Goal: Task Accomplishment & Management: Complete application form

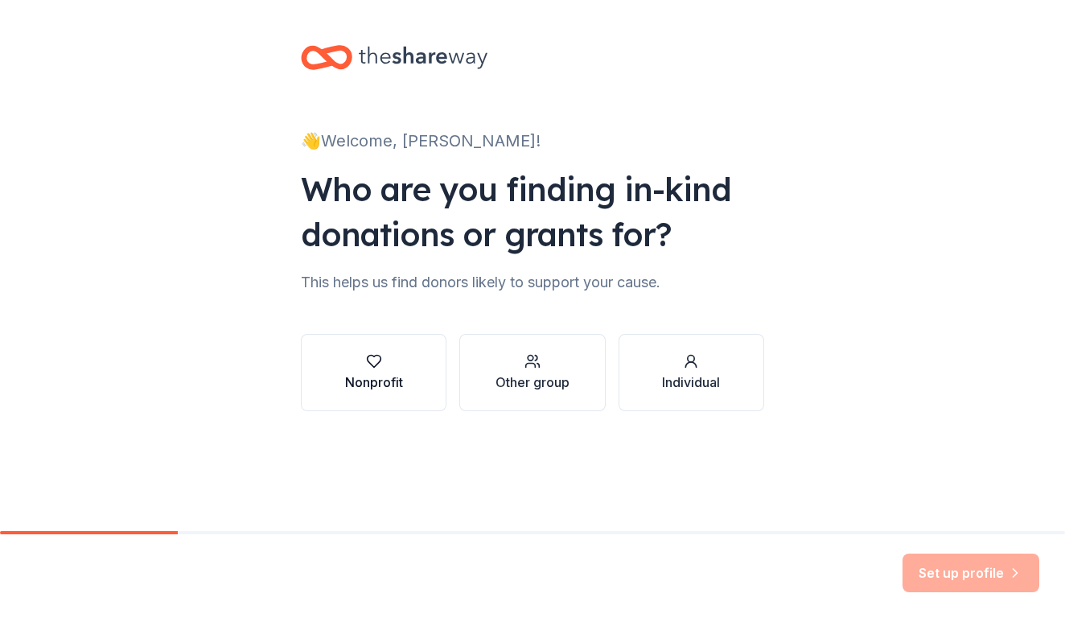
click at [416, 379] on button "Nonprofit" at bounding box center [374, 372] width 146 height 77
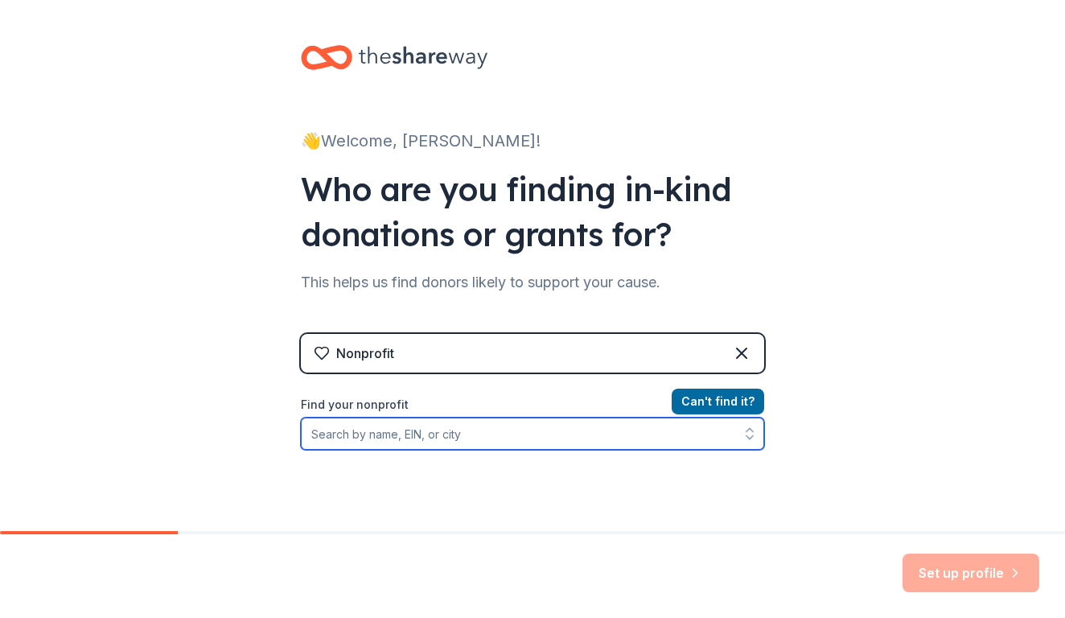
click at [417, 420] on input "Find your nonprofit" at bounding box center [532, 433] width 463 height 32
paste input "94-1562570"
type input "94-1562570"
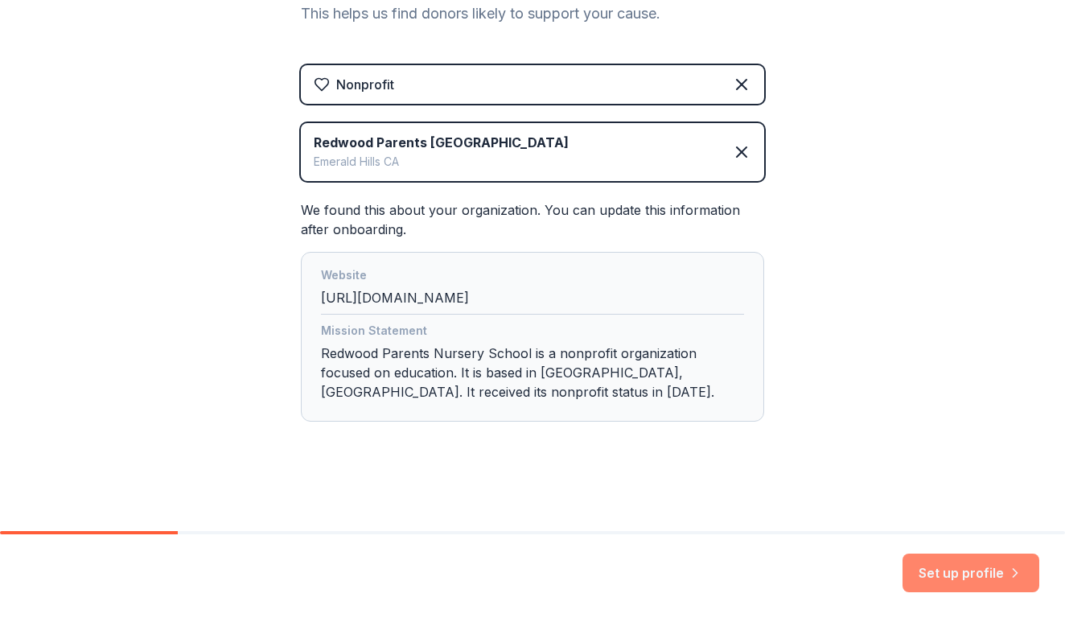
scroll to position [269, 0]
click at [967, 579] on button "Set up profile" at bounding box center [970, 572] width 137 height 39
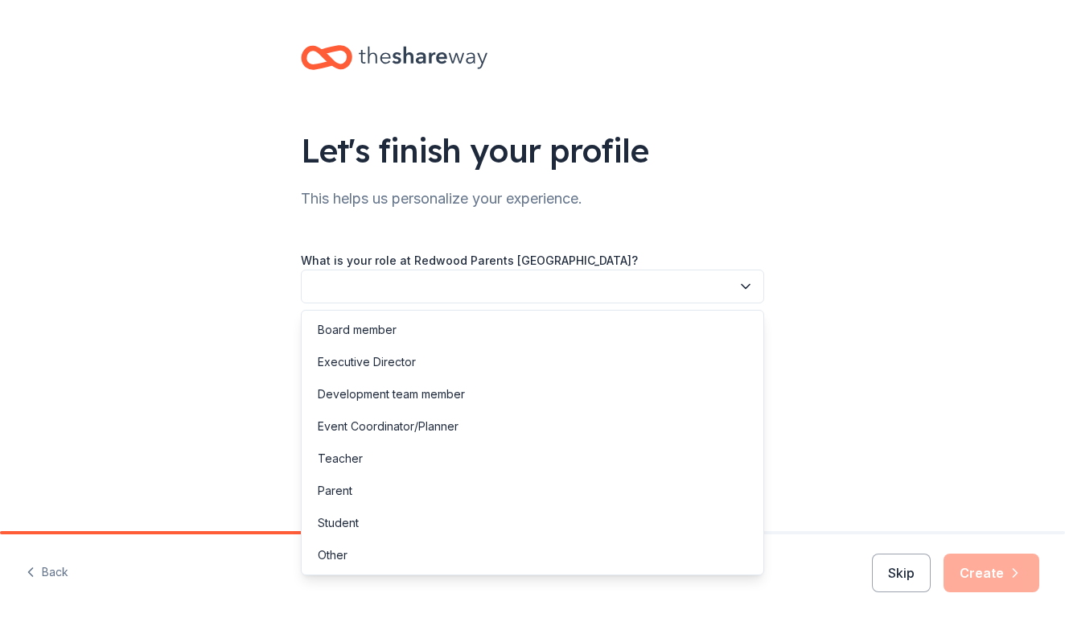
click at [617, 294] on button "button" at bounding box center [532, 286] width 463 height 34
click at [555, 330] on div "Board member" at bounding box center [532, 330] width 455 height 32
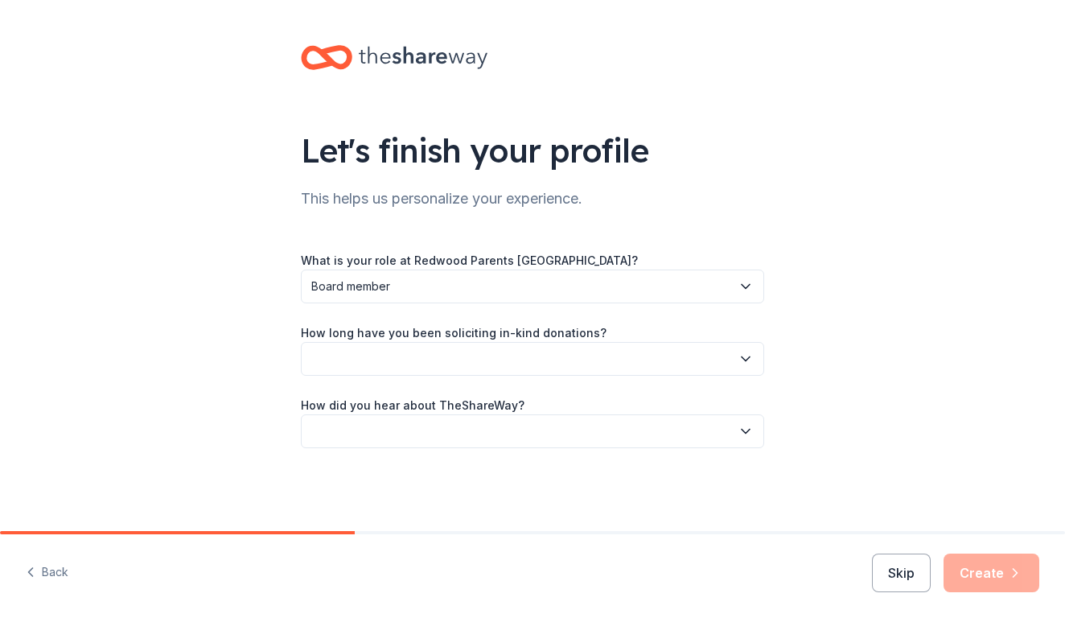
click at [551, 355] on button "button" at bounding box center [532, 359] width 463 height 34
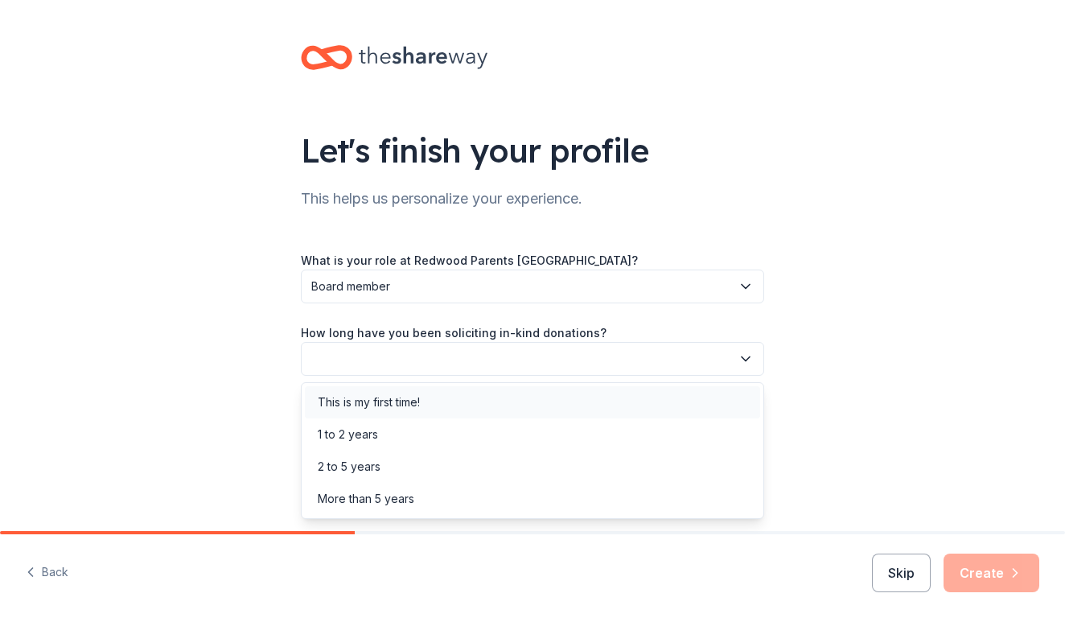
click at [533, 388] on div "This is my first time!" at bounding box center [532, 402] width 455 height 32
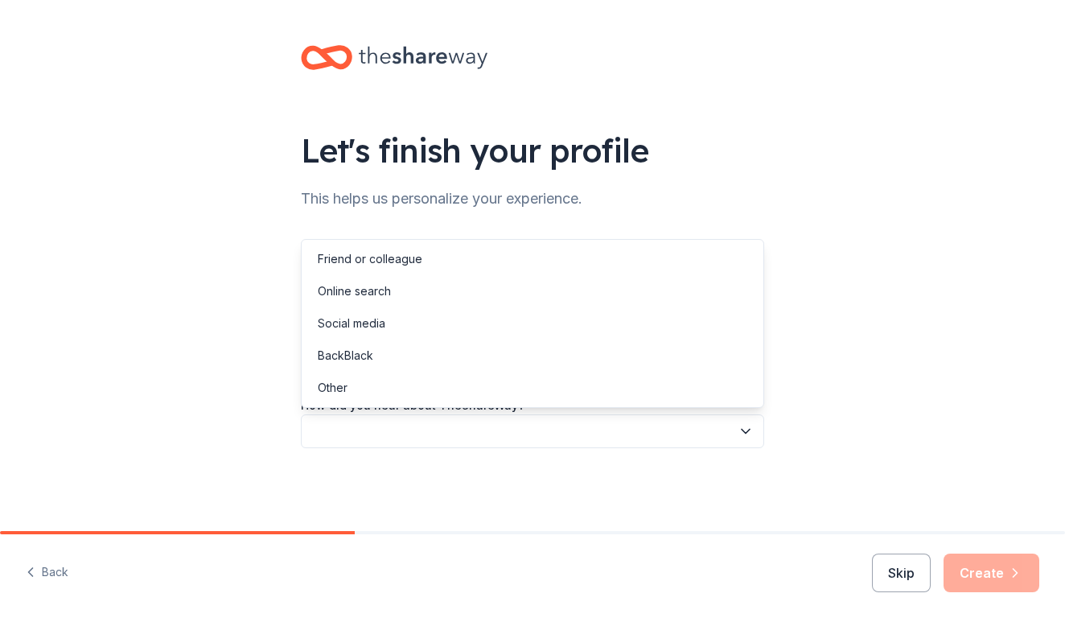
click at [515, 427] on button "button" at bounding box center [532, 431] width 463 height 34
click at [520, 289] on div "Online search" at bounding box center [532, 291] width 455 height 32
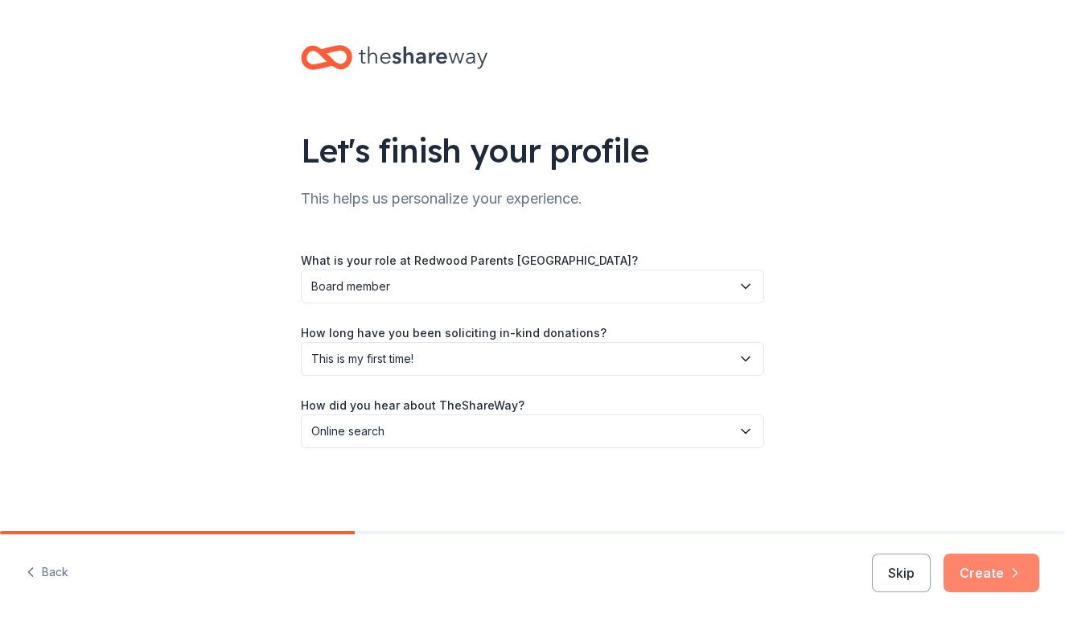
click at [994, 585] on button "Create" at bounding box center [991, 572] width 96 height 39
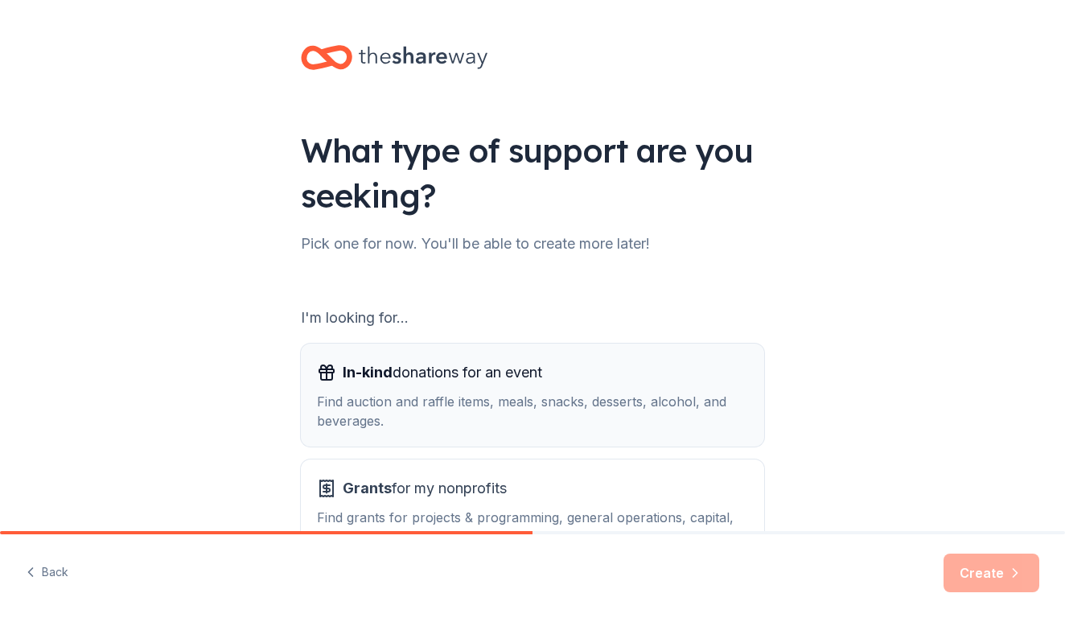
click at [582, 365] on div "In-kind donations for an event" at bounding box center [532, 372] width 431 height 26
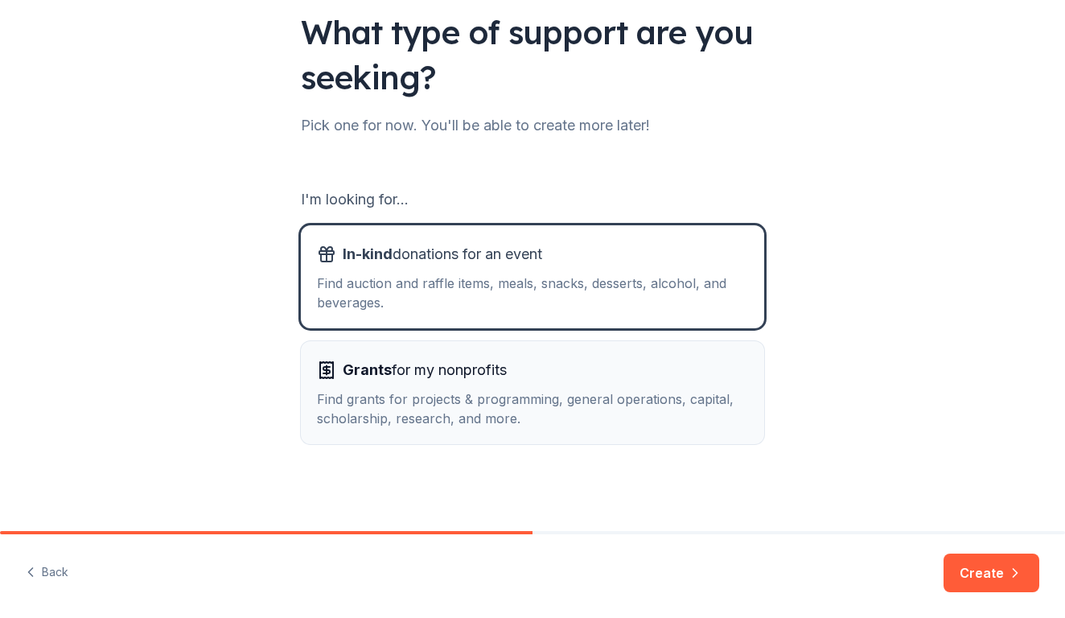
scroll to position [118, 0]
click at [971, 571] on button "Create" at bounding box center [991, 572] width 96 height 39
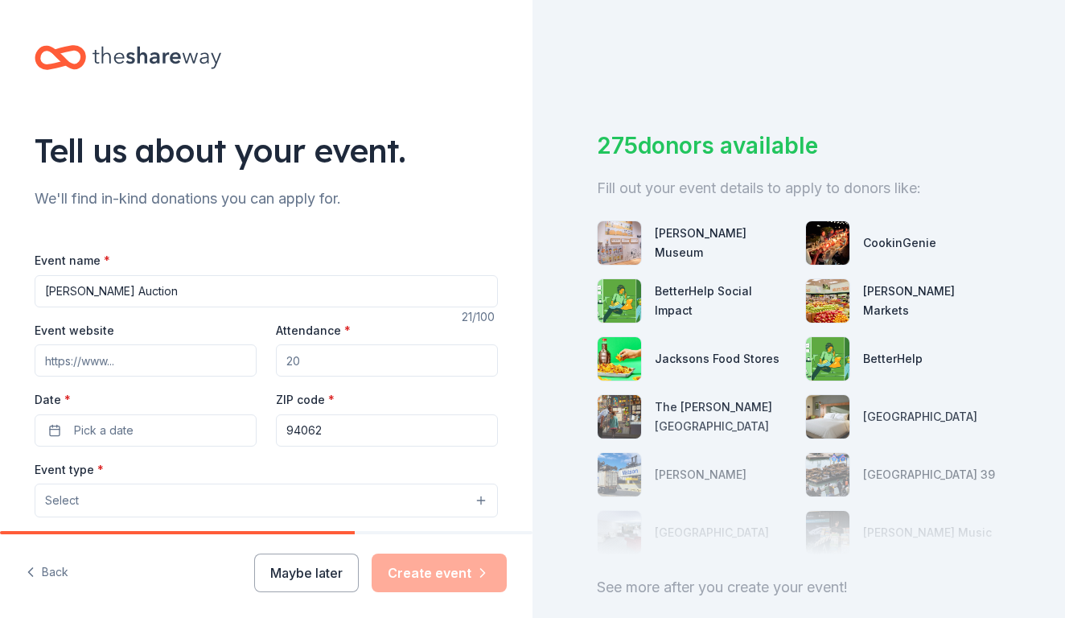
type input "[PERSON_NAME] Auction"
click at [240, 359] on input "Event website" at bounding box center [146, 360] width 222 height 32
type input "www.rpns.org"
click at [375, 354] on input "Attendance *" at bounding box center [387, 360] width 222 height 32
type input "150"
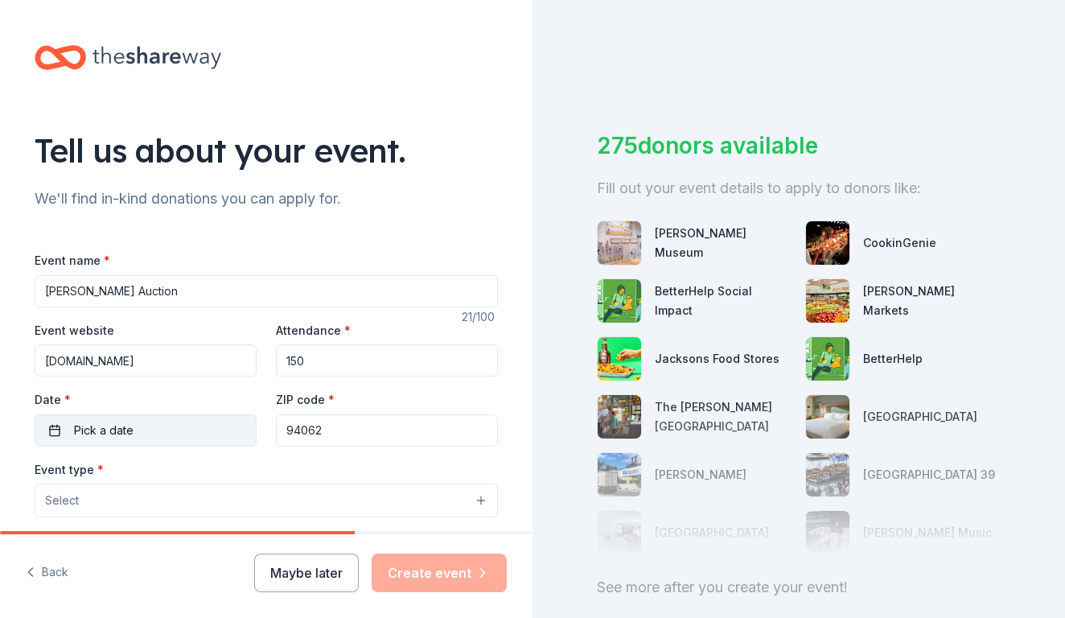
click at [186, 428] on button "Pick a date" at bounding box center [146, 430] width 222 height 32
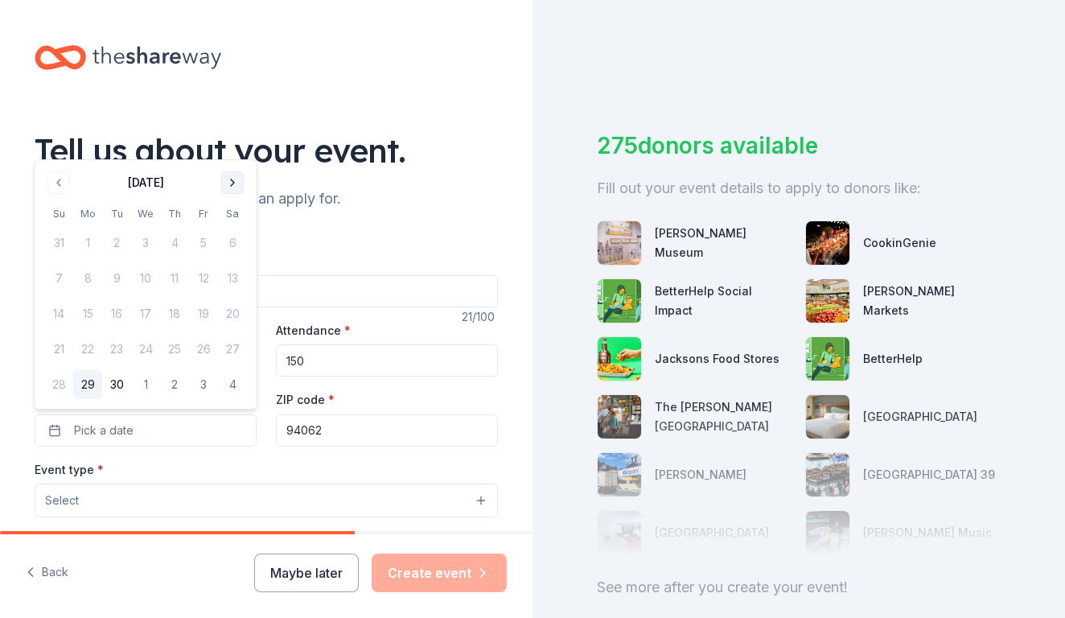
click at [230, 187] on button "Go to next month" at bounding box center [232, 182] width 23 height 23
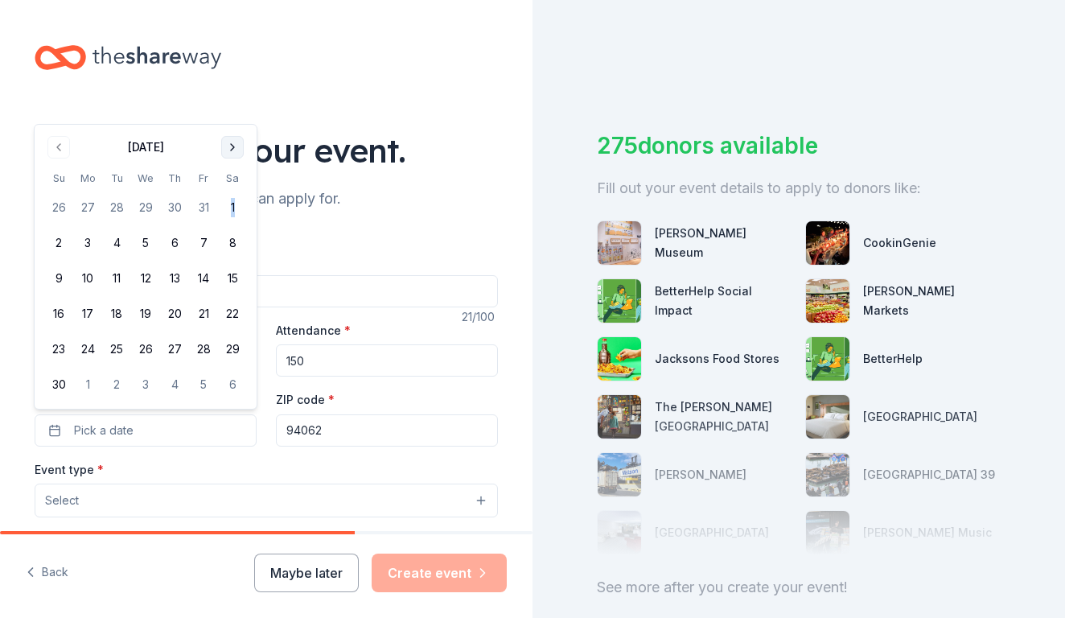
click at [230, 187] on tbody "26 27 28 29 30 31 1 2 3 4 5 6 7 8 9 10 11 12 13 14 15 16 17 18 19 20 21 22 23 2…" at bounding box center [145, 293] width 203 height 212
click at [235, 152] on button "Go to next month" at bounding box center [232, 147] width 23 height 23
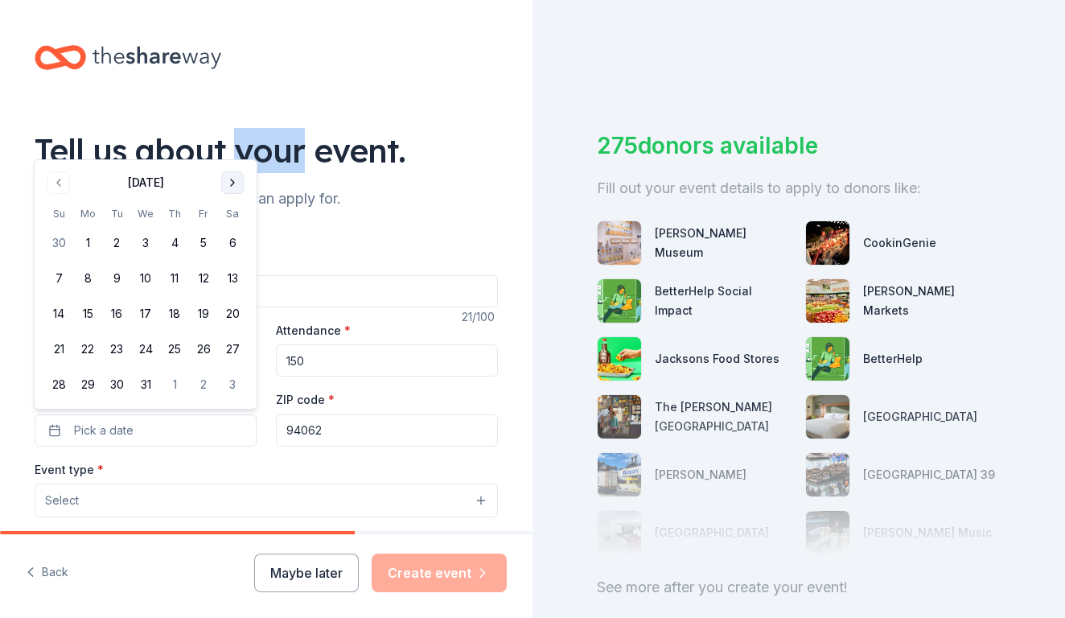
click at [235, 152] on div "Tell us about your event." at bounding box center [266, 150] width 463 height 45
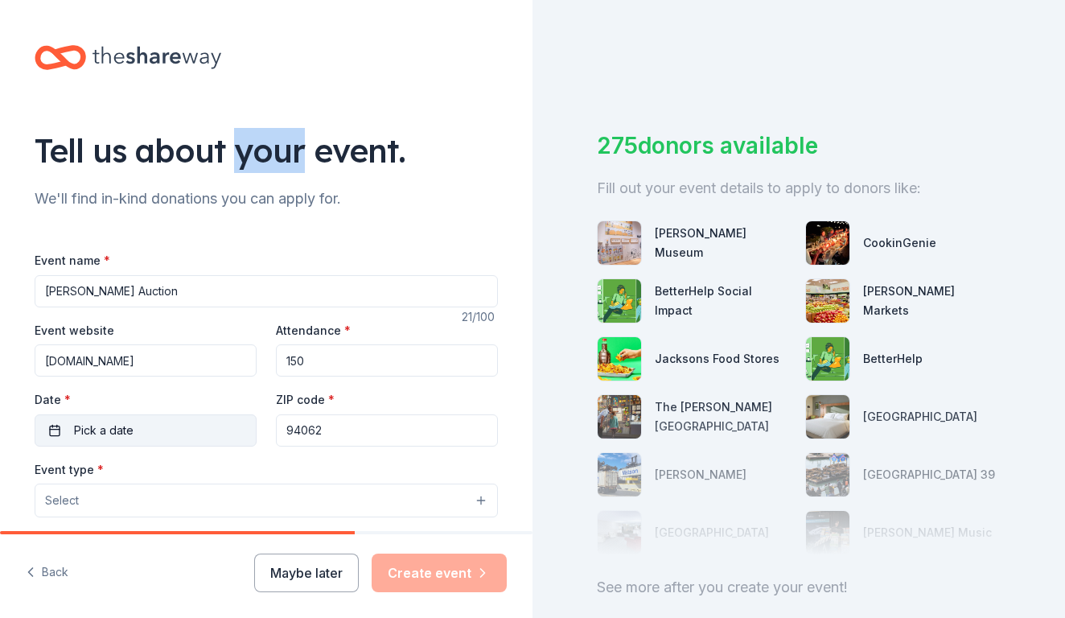
click at [147, 426] on button "Pick a date" at bounding box center [146, 430] width 222 height 32
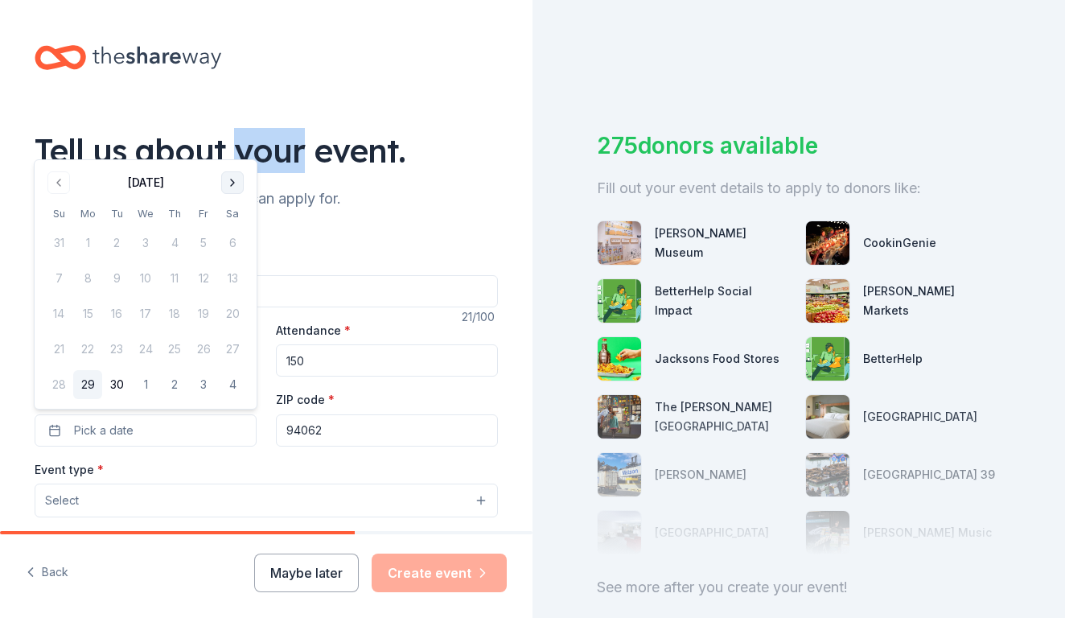
click at [233, 182] on button "Go to next month" at bounding box center [232, 182] width 23 height 23
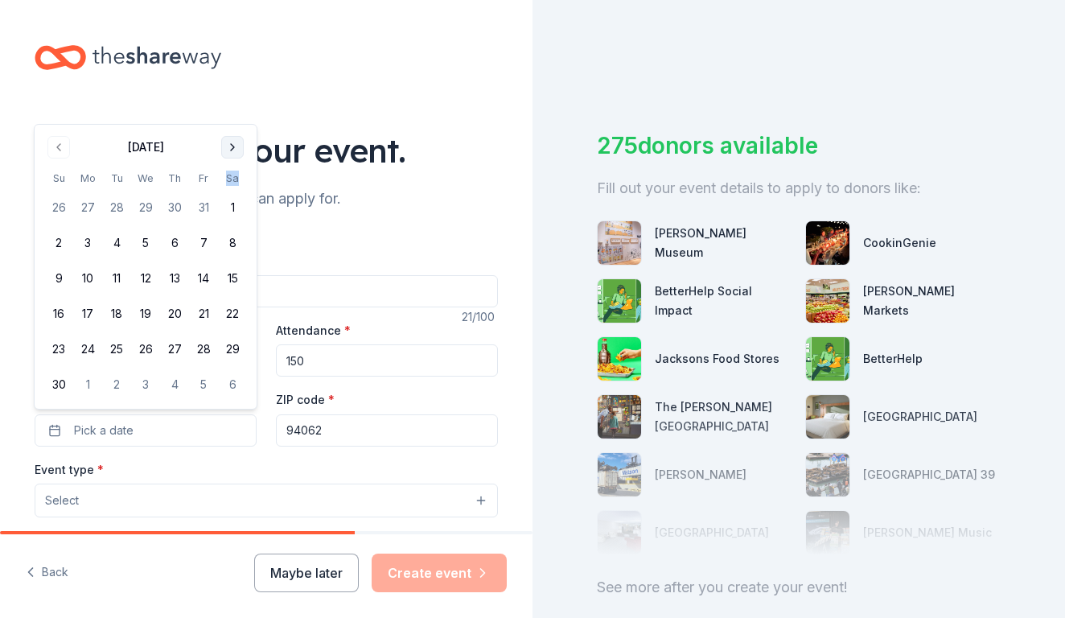
click at [233, 182] on th "Sa" at bounding box center [232, 178] width 29 height 17
click at [233, 154] on button "Go to next month" at bounding box center [232, 147] width 23 height 23
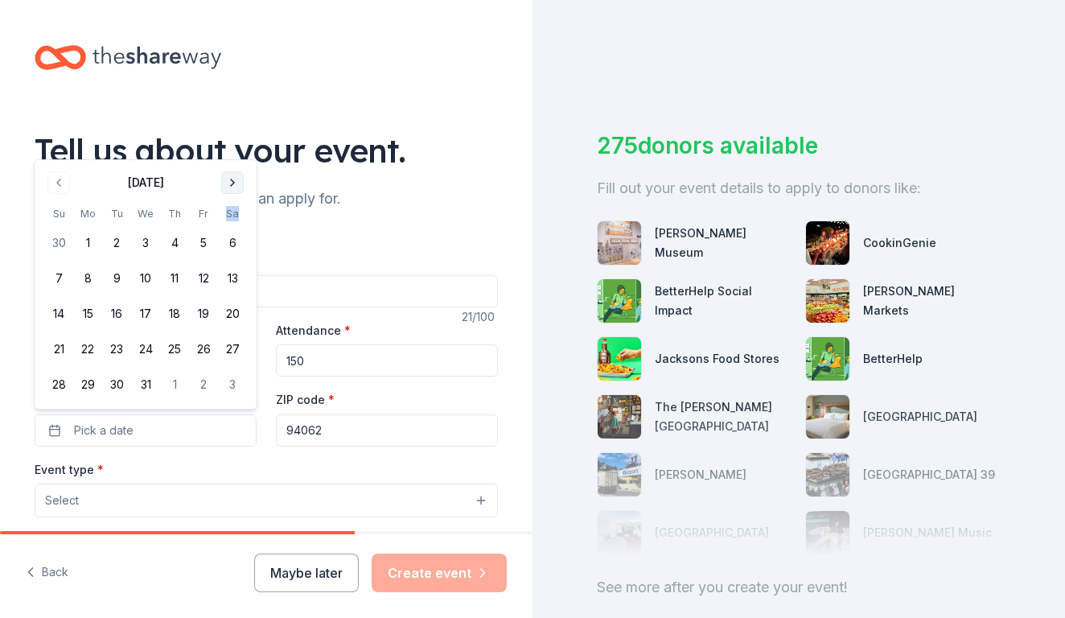
click at [236, 183] on button "Go to next month" at bounding box center [232, 182] width 23 height 23
click at [235, 212] on button "Go to next month" at bounding box center [232, 218] width 23 height 23
click at [230, 312] on button "21" at bounding box center [232, 313] width 29 height 29
click at [330, 465] on div "Event type * Select" at bounding box center [266, 488] width 463 height 59
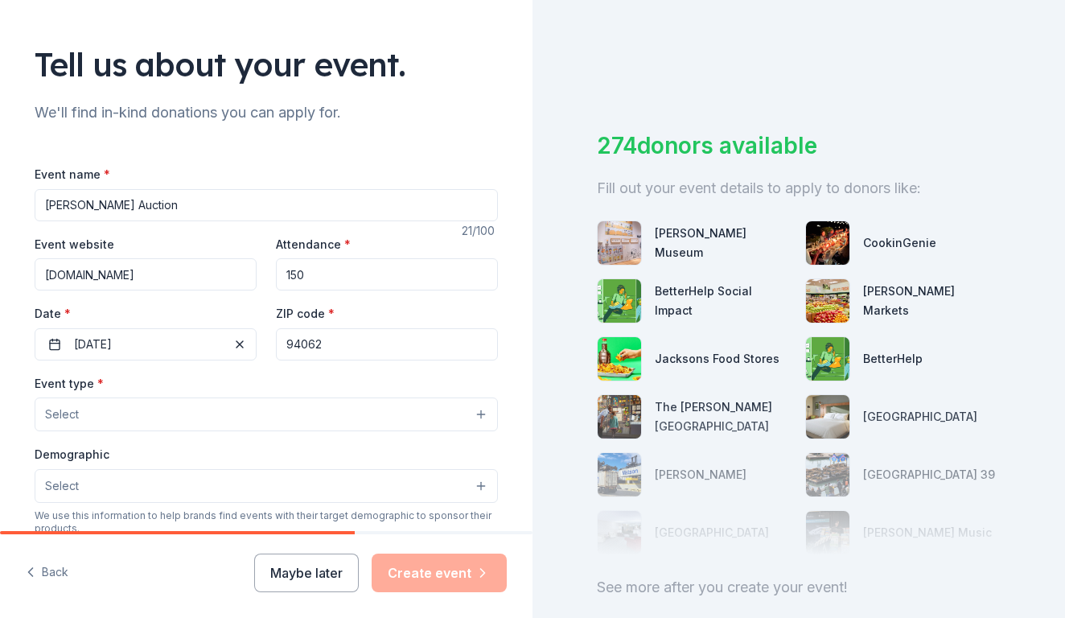
scroll to position [92, 0]
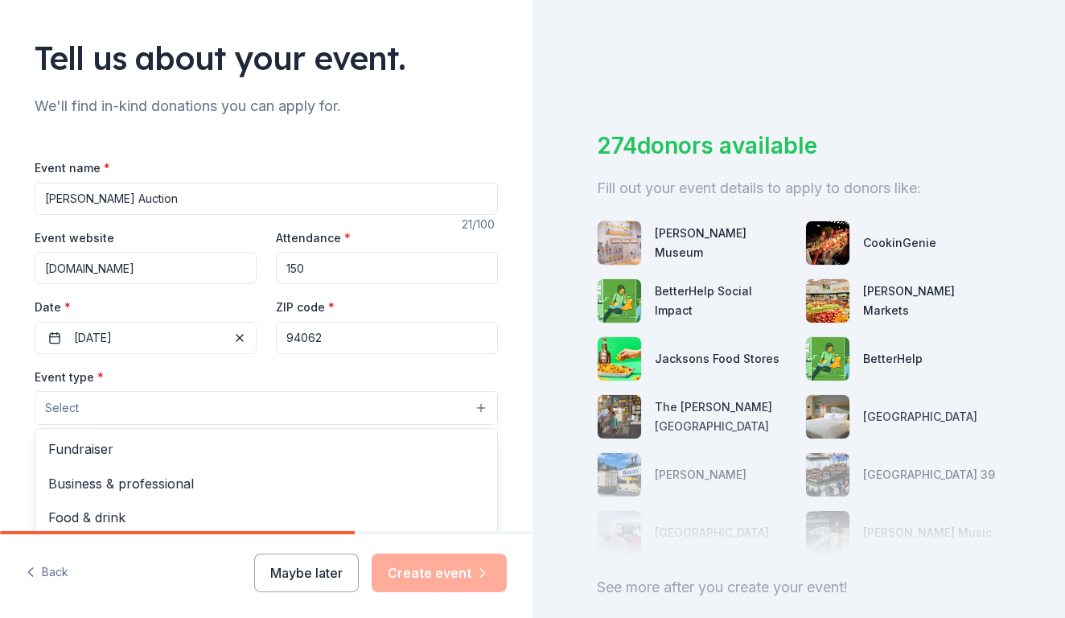
click at [337, 407] on button "Select" at bounding box center [266, 408] width 463 height 34
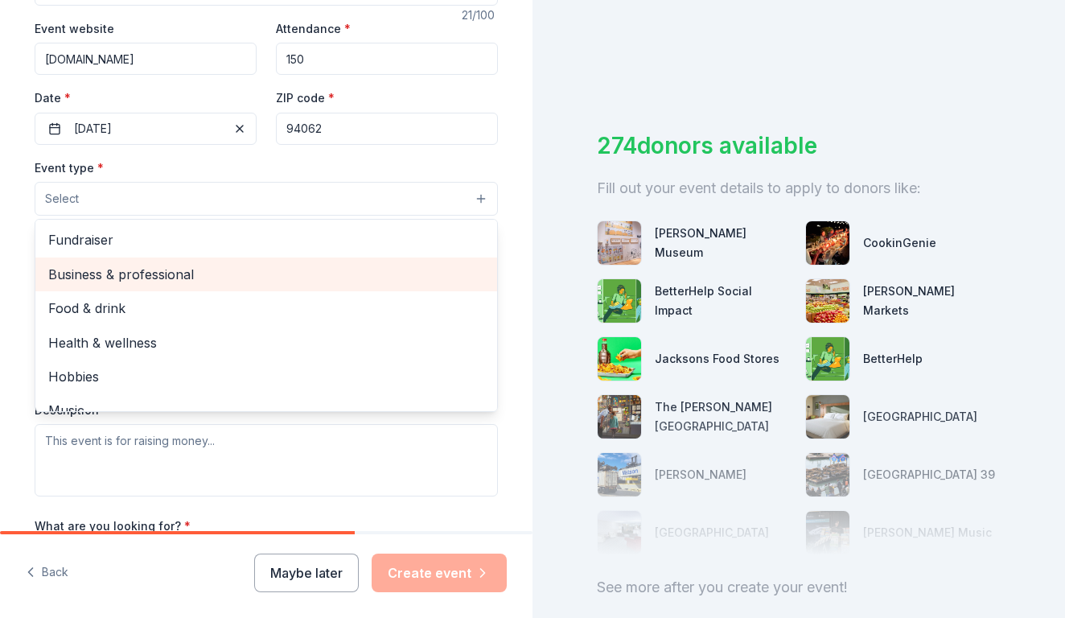
scroll to position [0, 0]
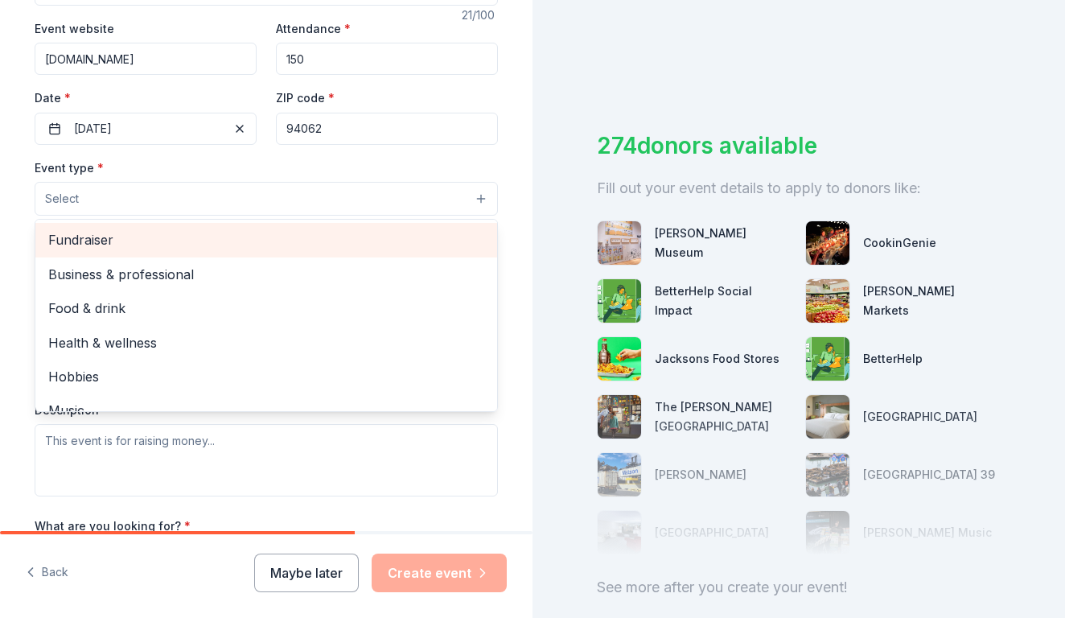
click at [137, 244] on span "Fundraiser" at bounding box center [266, 239] width 436 height 21
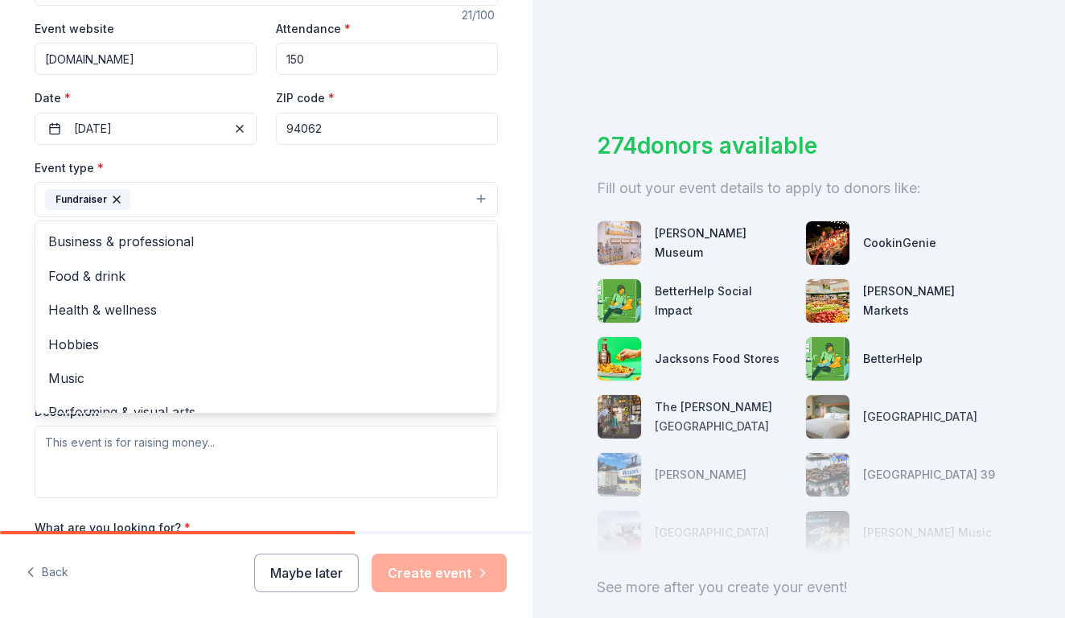
click at [28, 277] on div "Tell us about your event. We'll find in-kind donations you can apply for. Event…" at bounding box center [266, 234] width 515 height 1072
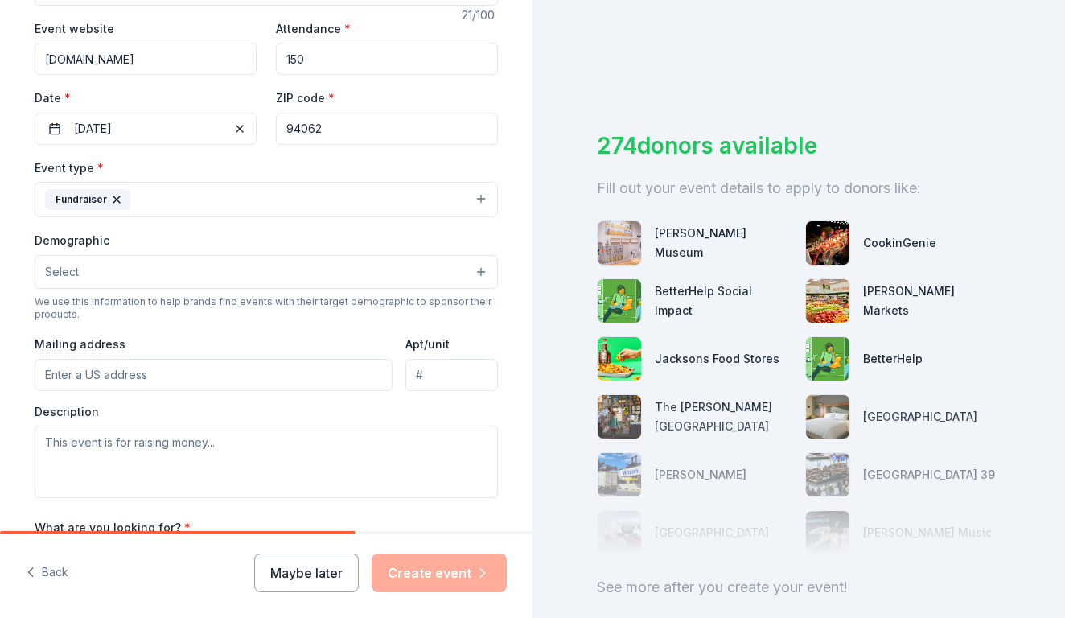
click at [124, 279] on button "Select" at bounding box center [266, 272] width 463 height 34
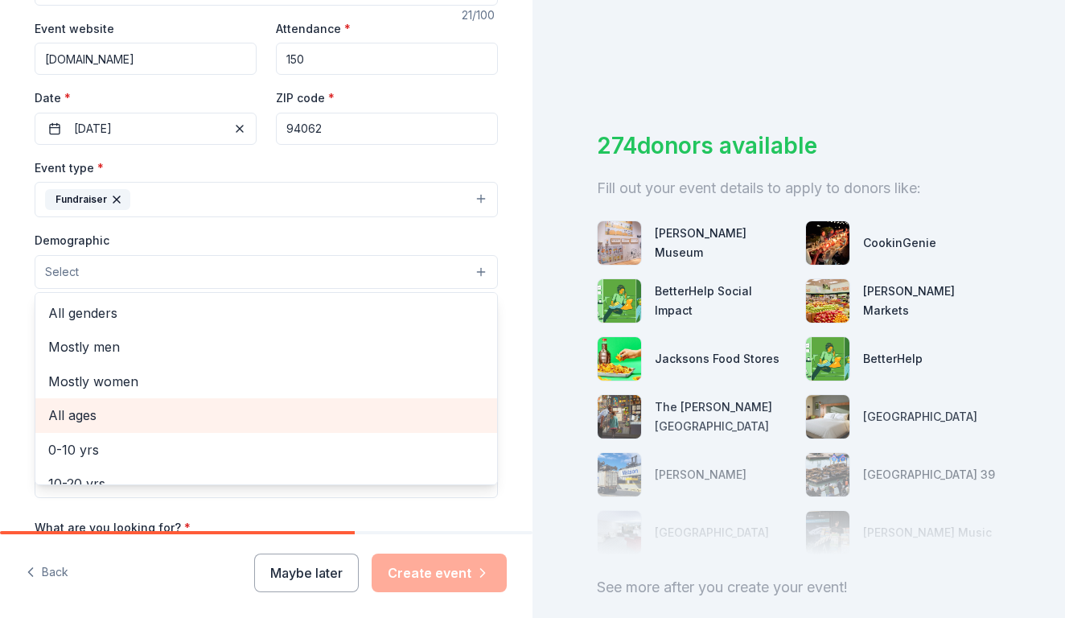
click at [101, 412] on span "All ages" at bounding box center [266, 415] width 436 height 21
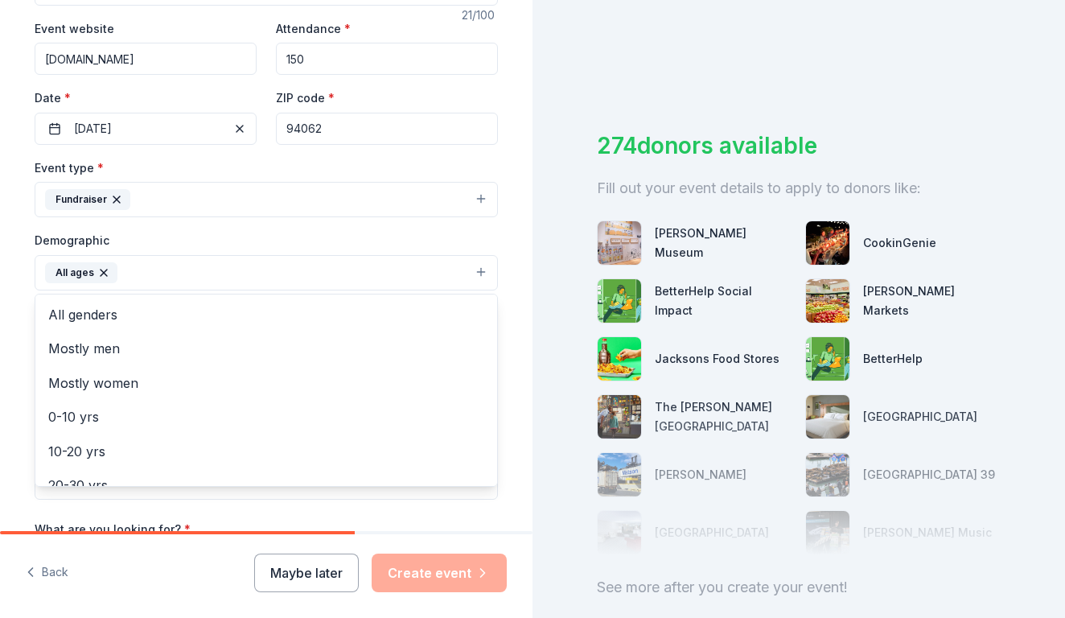
click at [25, 342] on div "Tell us about your event. We'll find in-kind donations you can apply for. Event…" at bounding box center [266, 235] width 515 height 1074
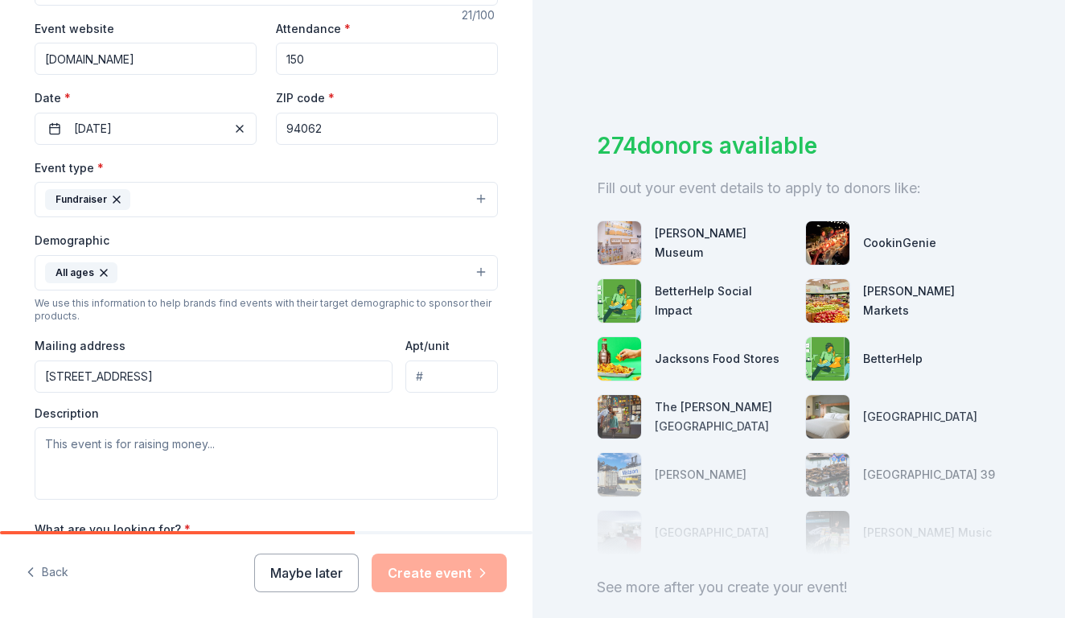
type input "3997 Jefferson Avenue, Redwood City, CA, 94062"
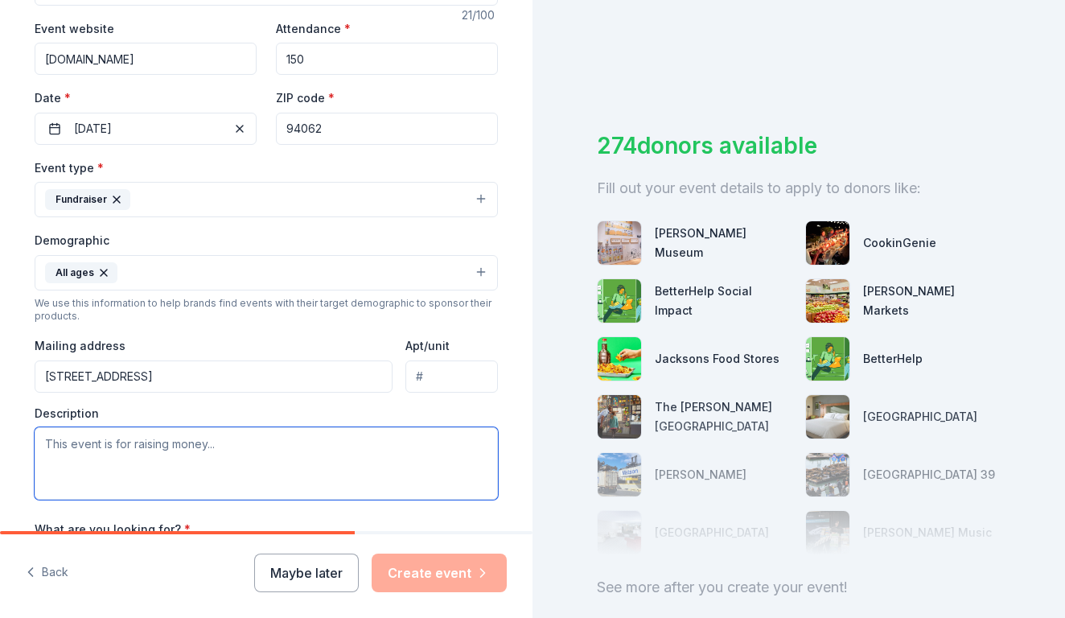
click at [134, 443] on textarea at bounding box center [266, 463] width 463 height 72
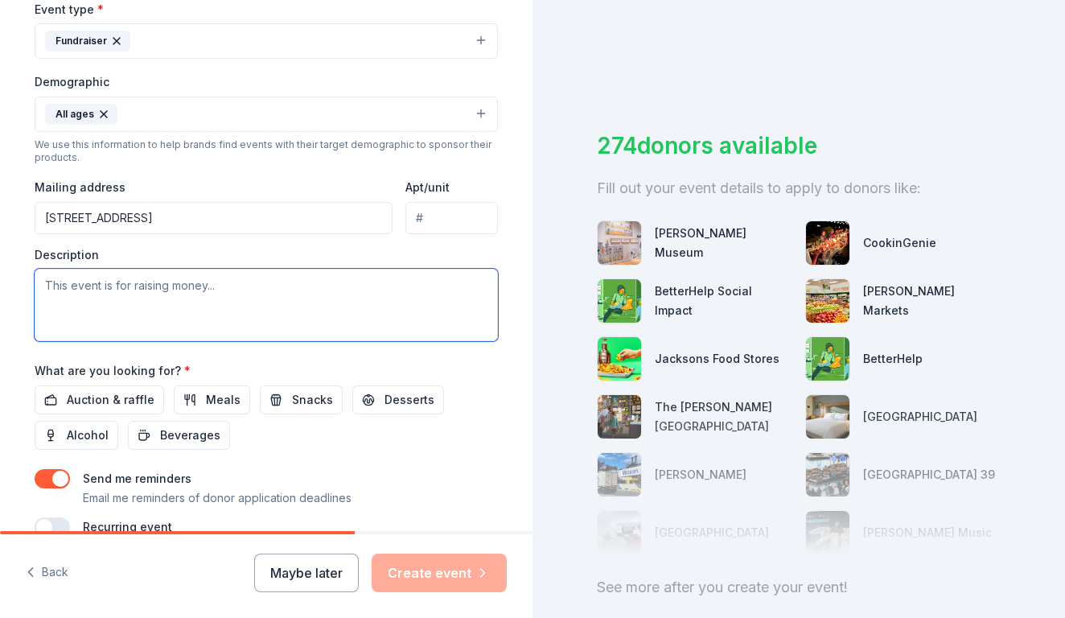
scroll to position [468, 0]
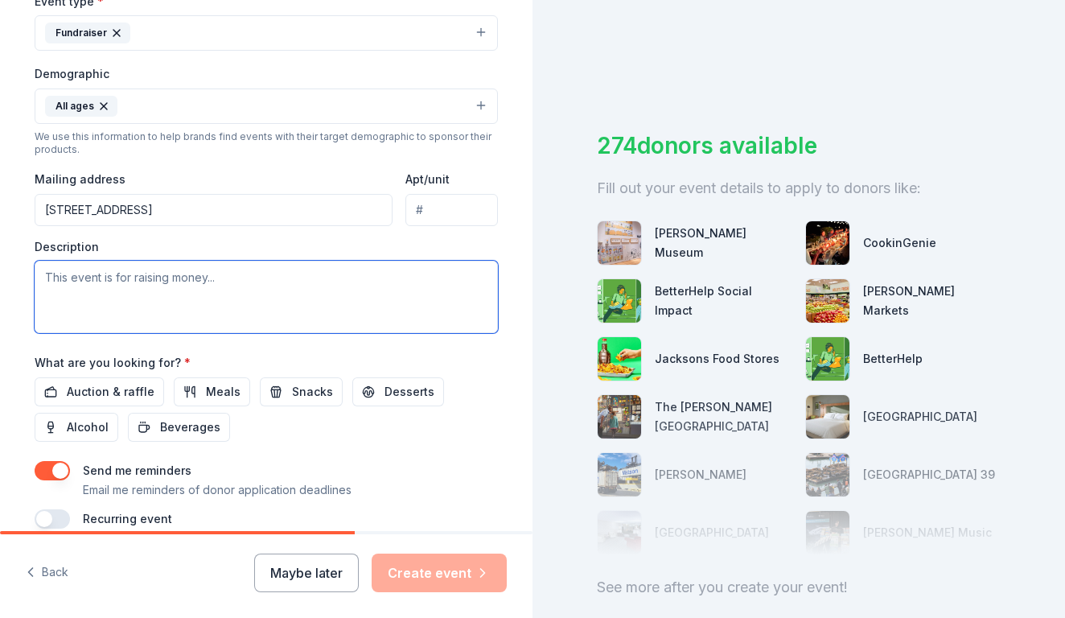
click at [301, 269] on textarea at bounding box center [266, 297] width 463 height 72
paste textarea "Redwood Parent Nursery School (RPNS) is a beloved local nonprofit, parent-educa…"
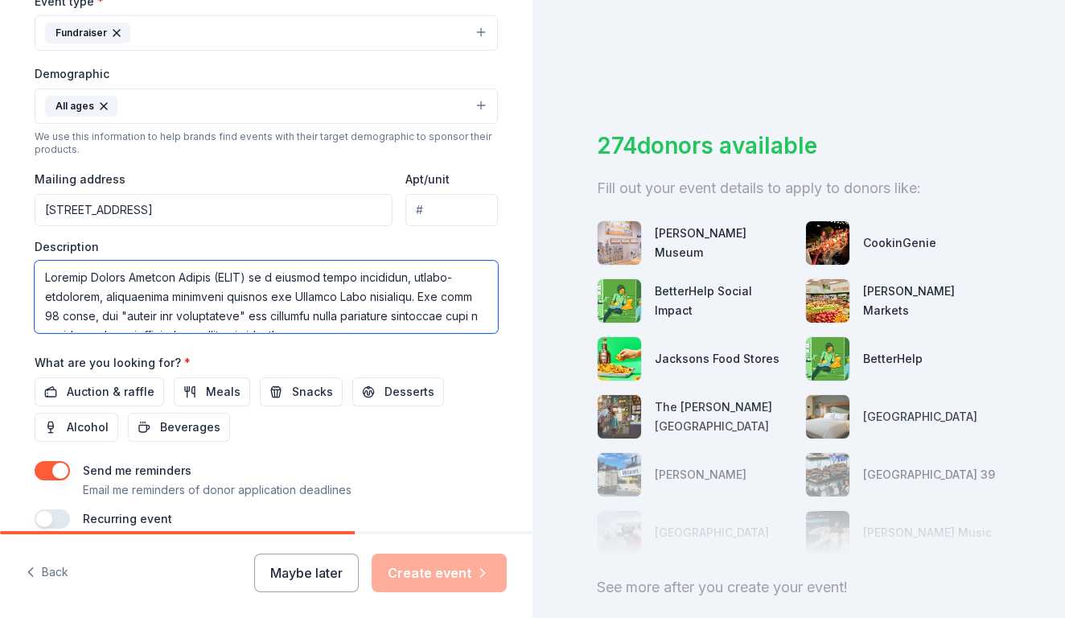
scroll to position [328, 0]
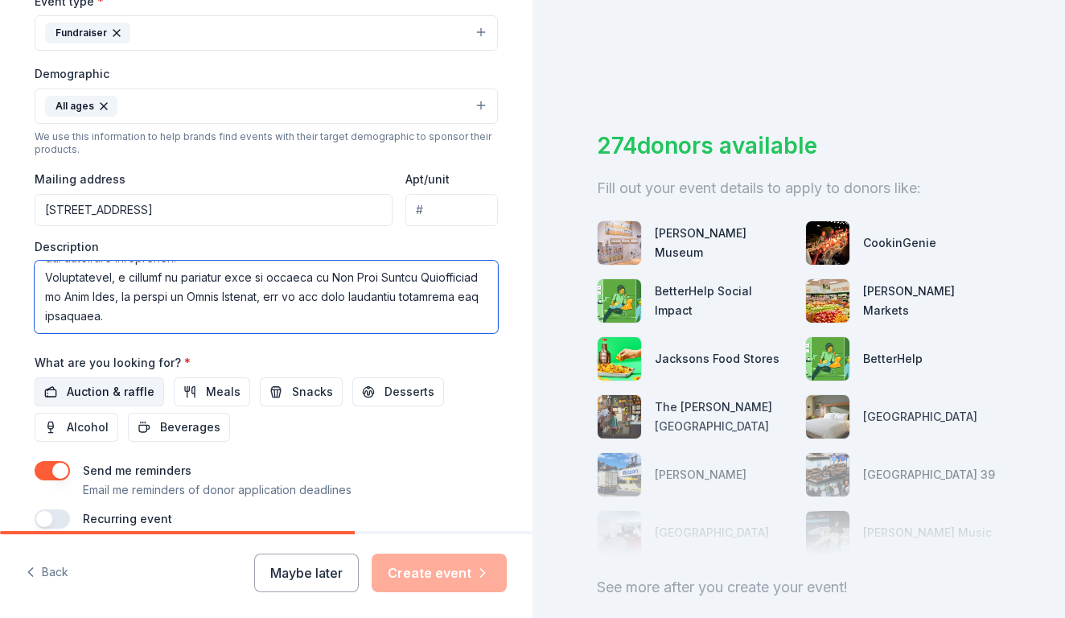
type textarea "Redwood Parent Nursery School (RPNS) is a beloved local nonprofit, parent-educa…"
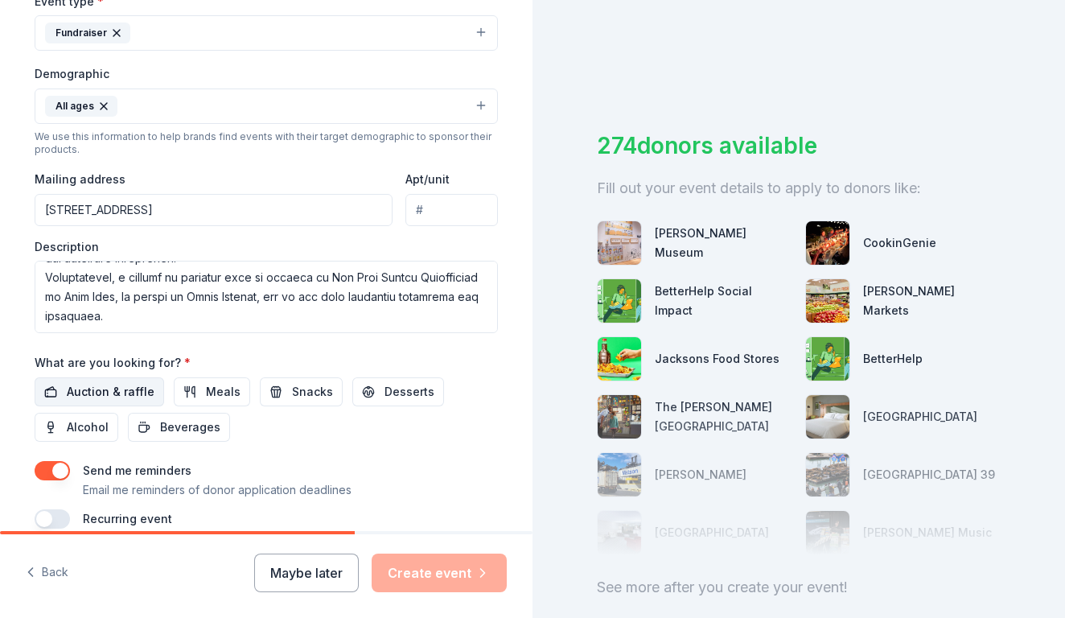
click at [121, 386] on span "Auction & raffle" at bounding box center [111, 391] width 88 height 19
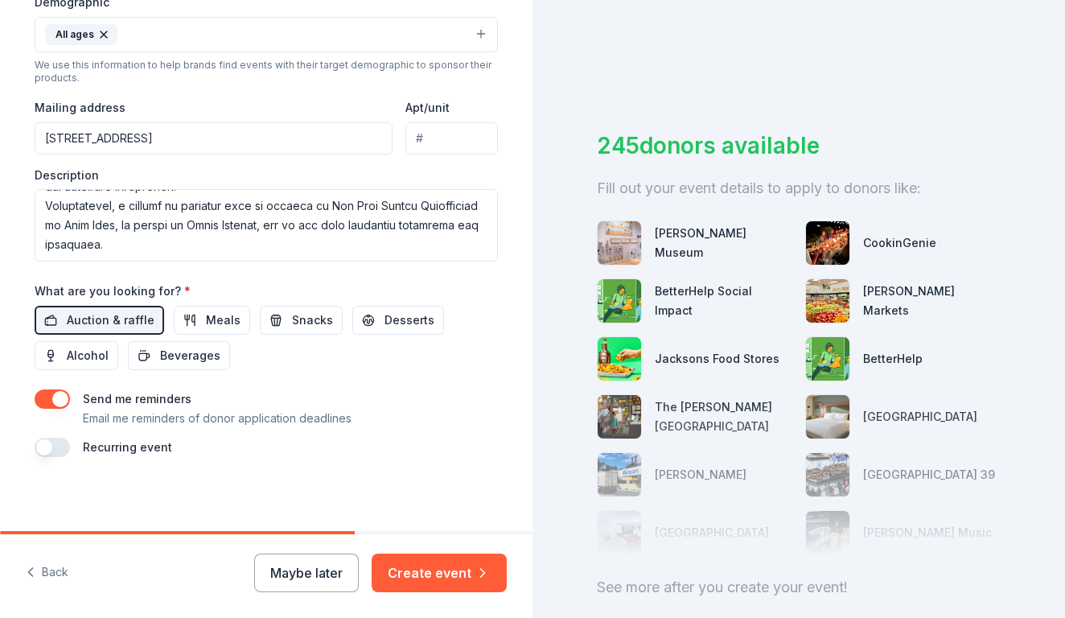
scroll to position [539, 0]
click at [419, 569] on button "Create event" at bounding box center [439, 572] width 135 height 39
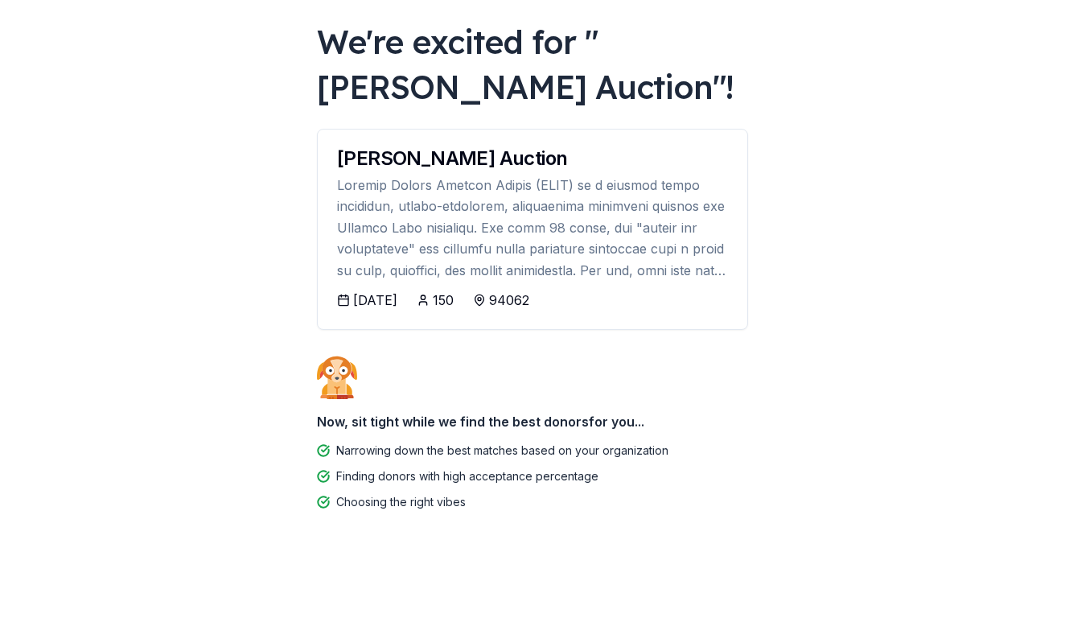
scroll to position [82, 0]
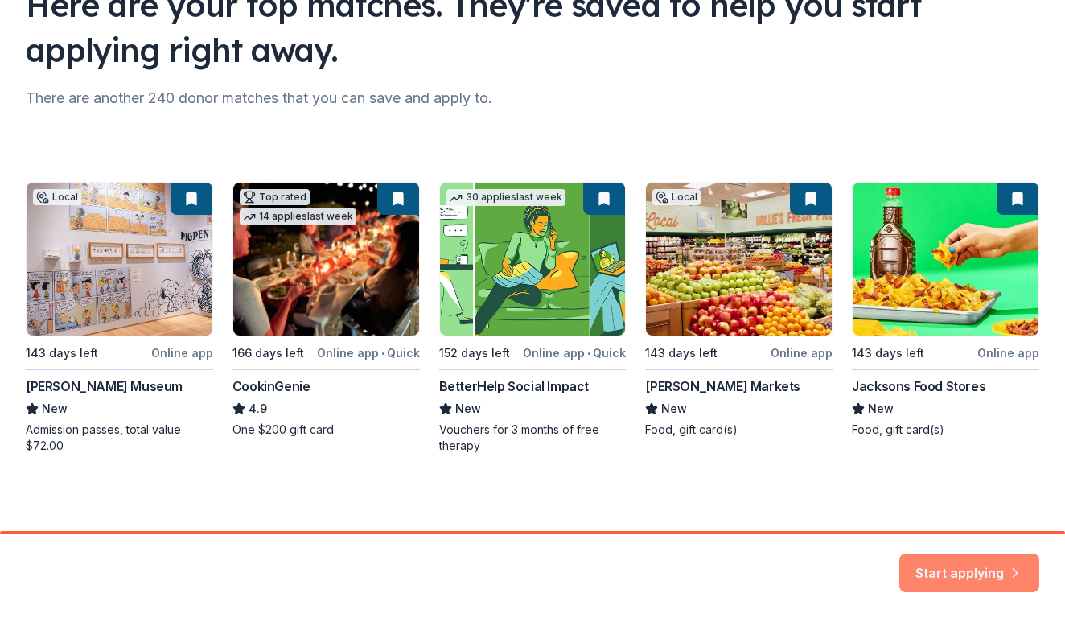
click at [957, 571] on button "Start applying" at bounding box center [969, 564] width 140 height 39
click at [1010, 568] on div "Start applying" at bounding box center [969, 572] width 140 height 39
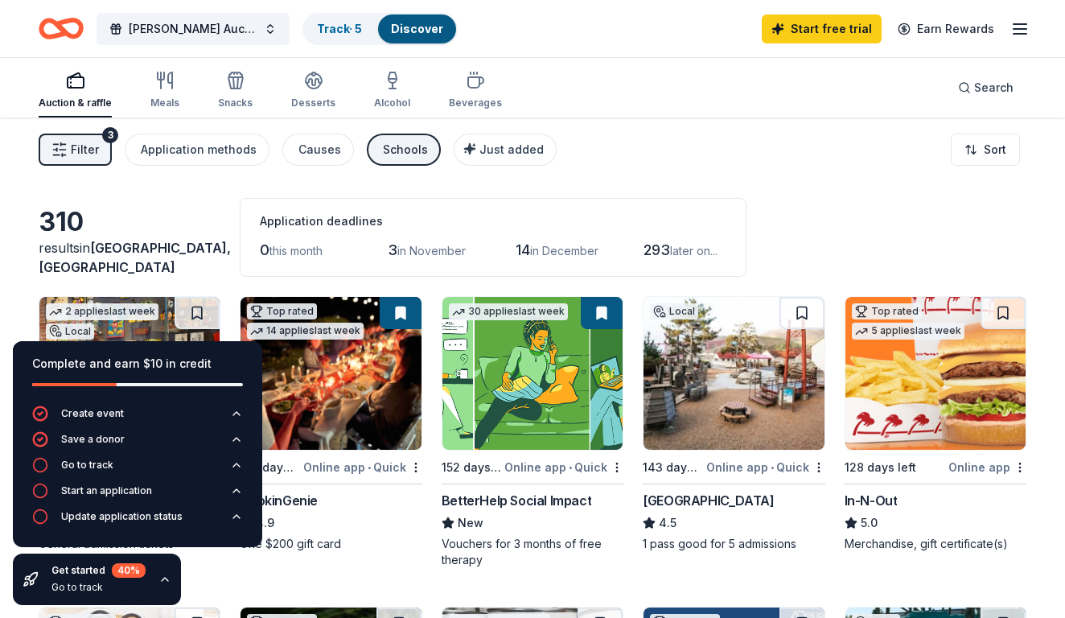
click at [689, 147] on div "Filter 3 Application methods Causes Schools Just added Sort" at bounding box center [532, 149] width 1065 height 64
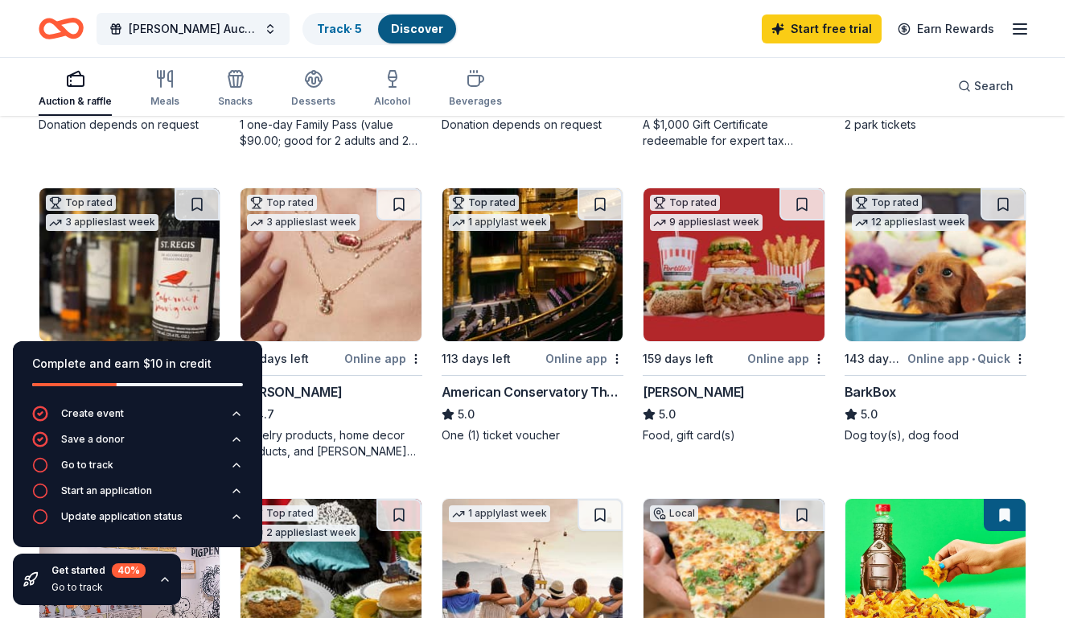
scroll to position [728, 0]
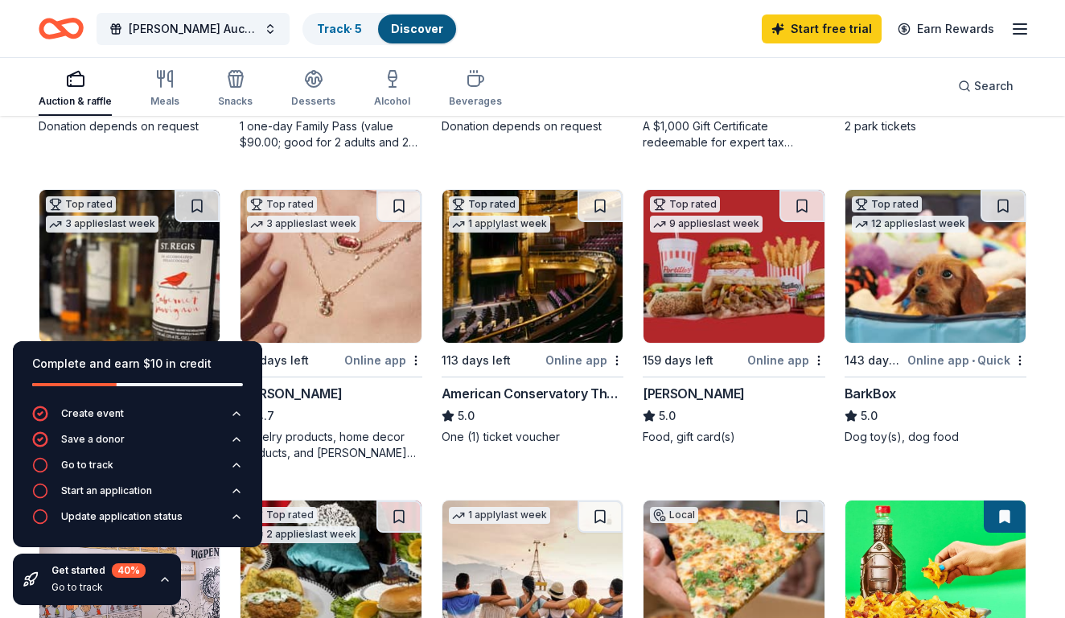
click at [964, 323] on img at bounding box center [935, 266] width 180 height 153
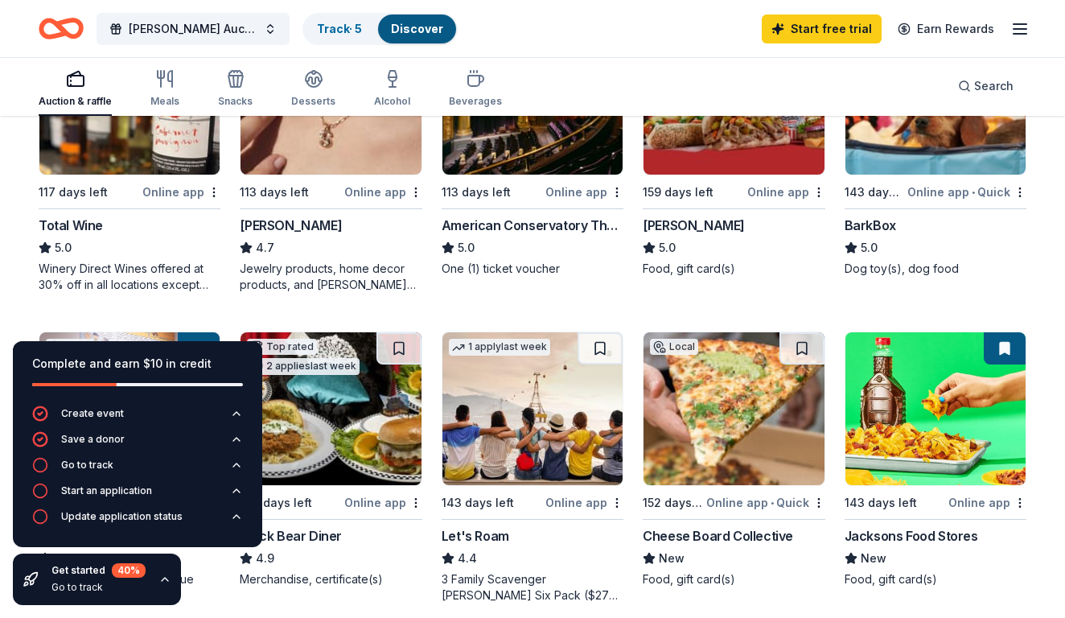
scroll to position [994, 0]
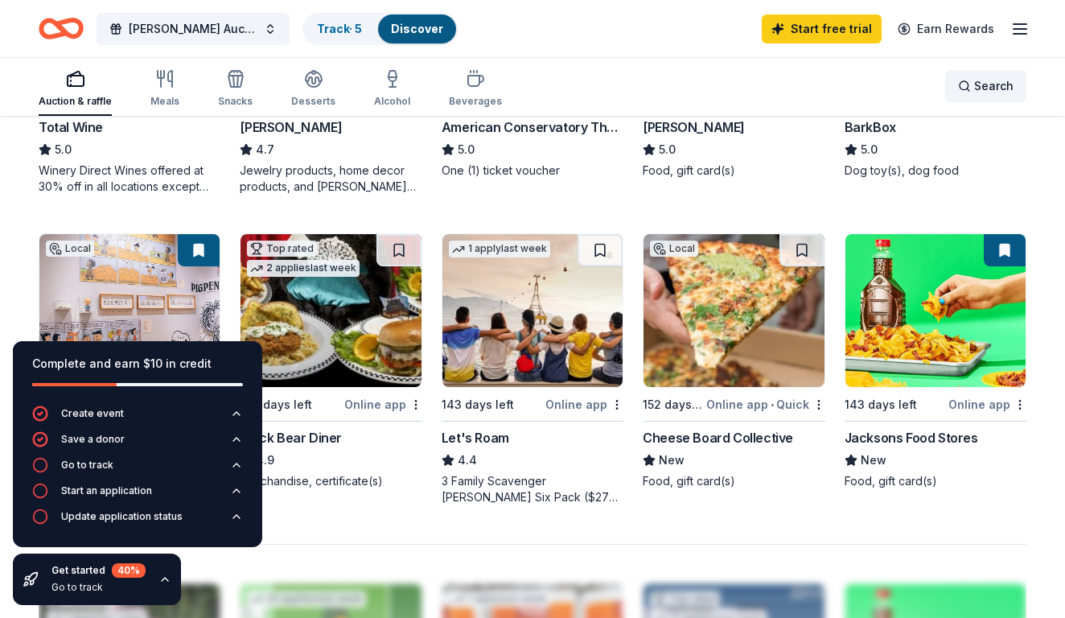
click at [984, 87] on span "Search" at bounding box center [993, 85] width 39 height 19
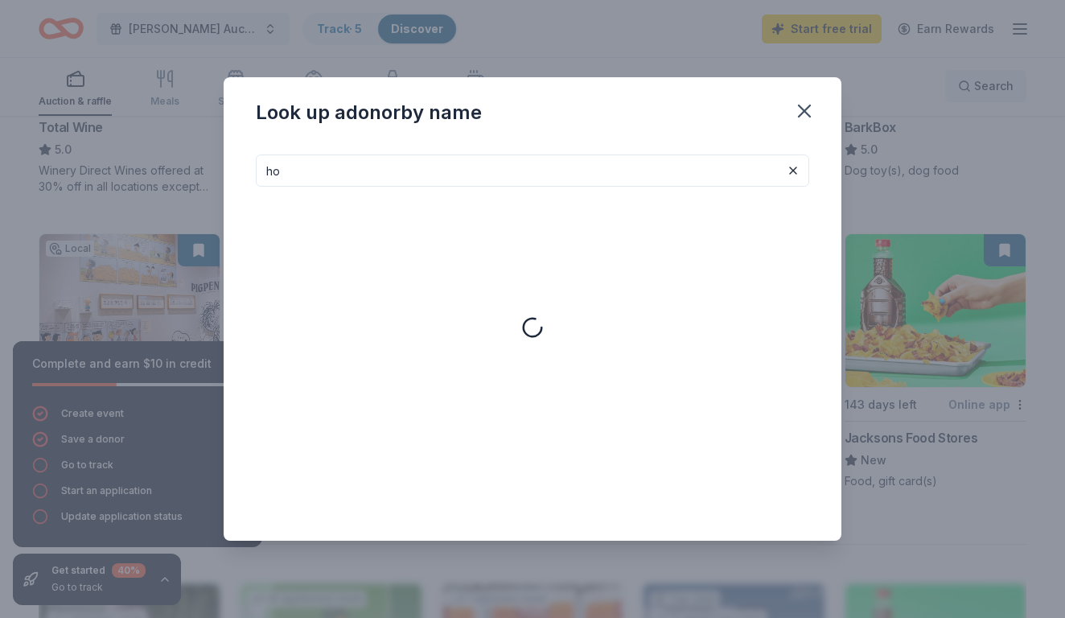
type input "h"
type input "santa cruz"
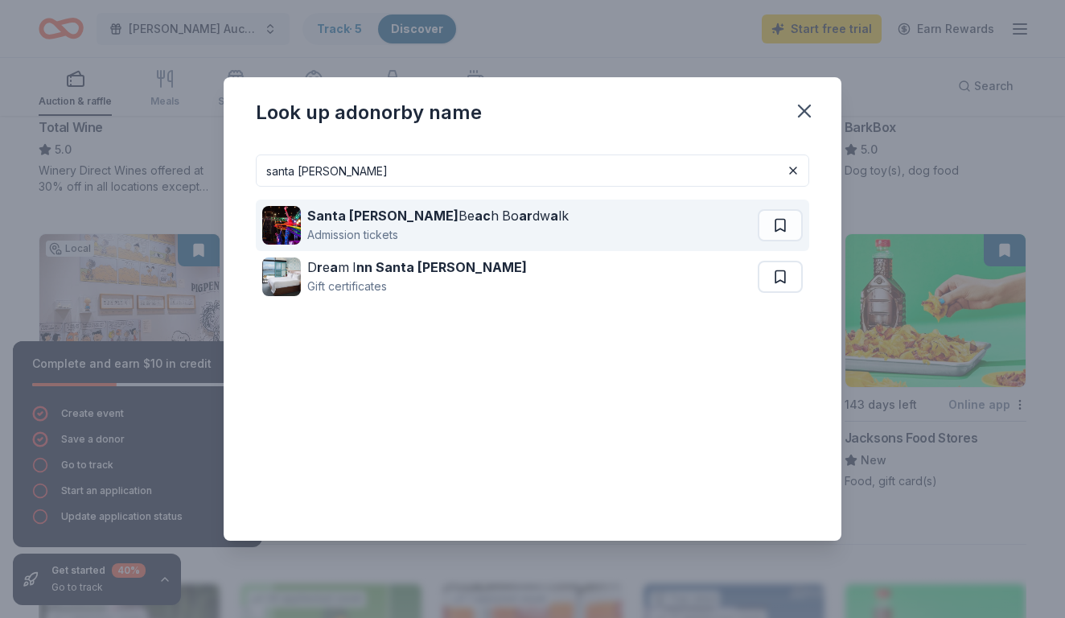
click at [413, 229] on div "Admission tickets" at bounding box center [437, 234] width 261 height 19
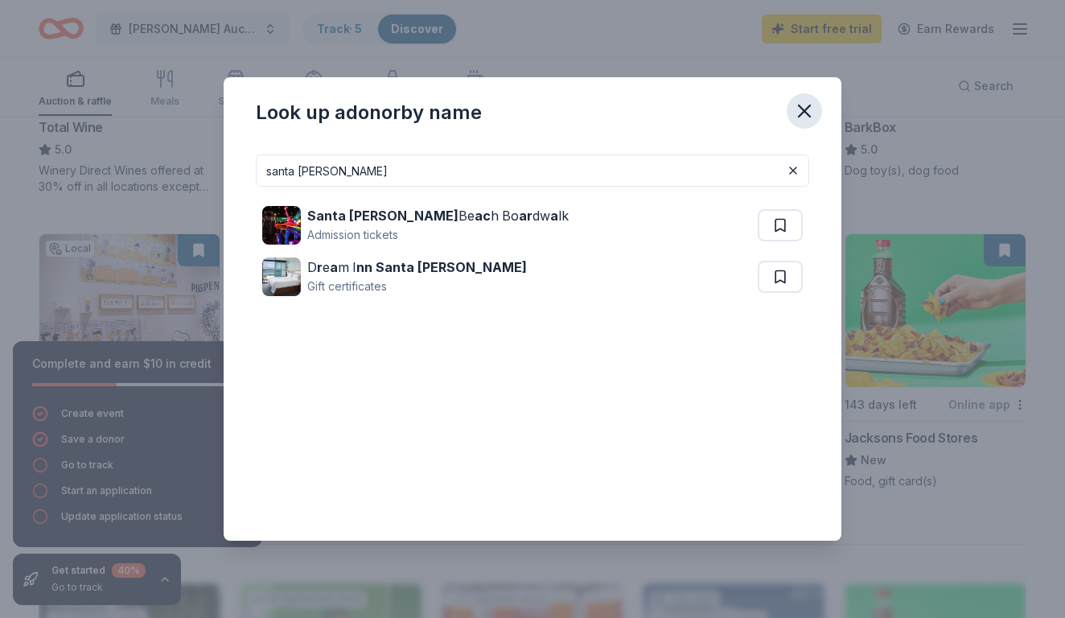
click at [806, 109] on icon "button" at bounding box center [804, 110] width 11 height 11
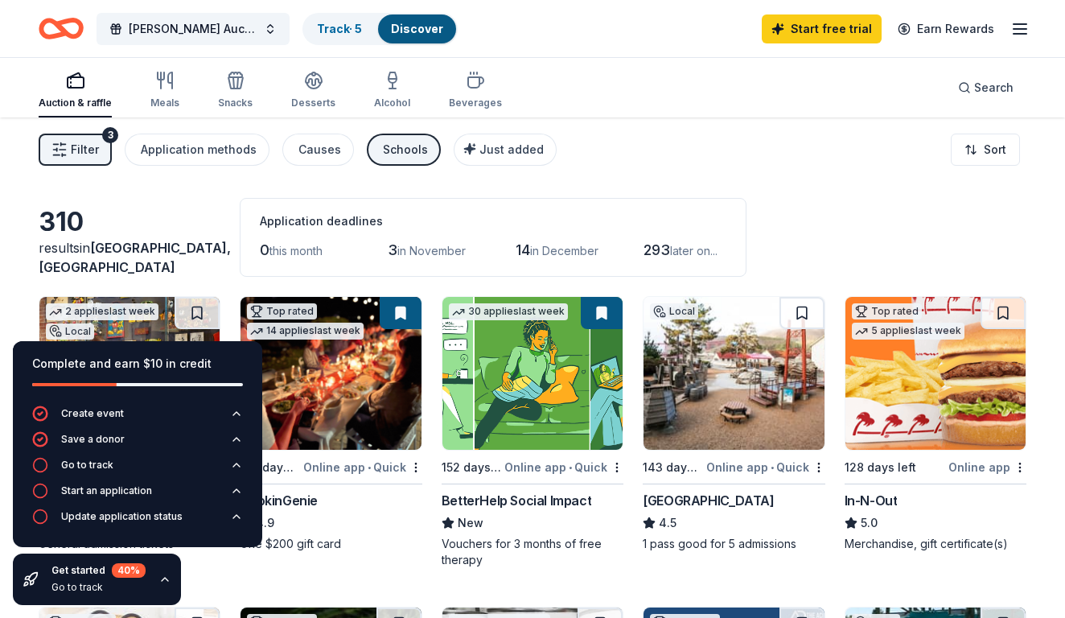
scroll to position [0, 0]
click at [105, 147] on button "Filter 3" at bounding box center [75, 149] width 73 height 32
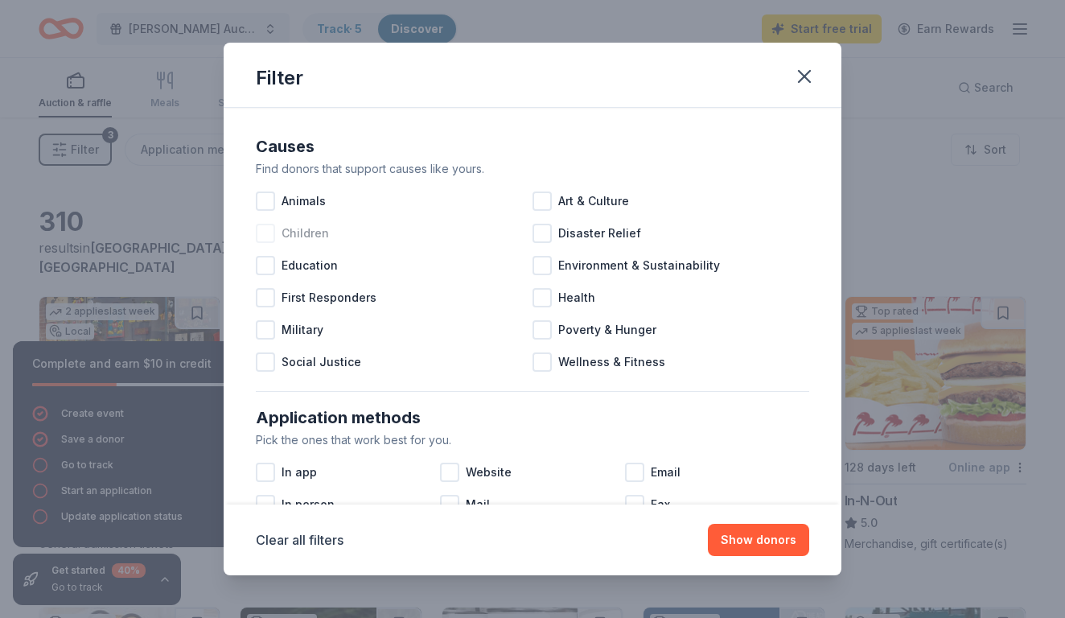
click at [272, 237] on div at bounding box center [265, 233] width 19 height 19
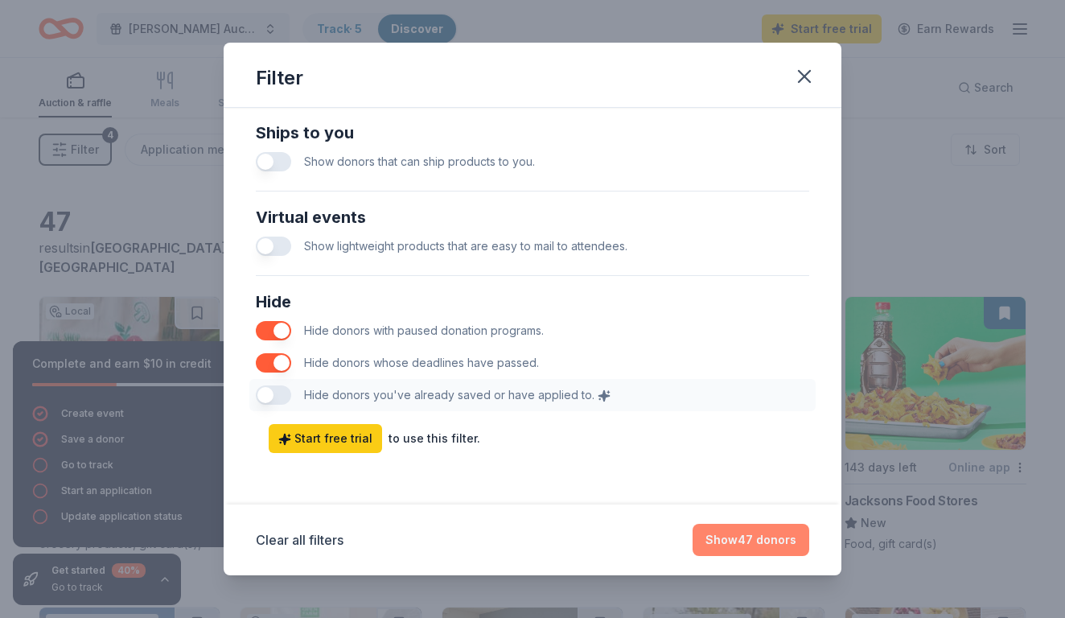
scroll to position [773, 0]
click at [784, 537] on button "Show 47 donors" at bounding box center [750, 540] width 117 height 32
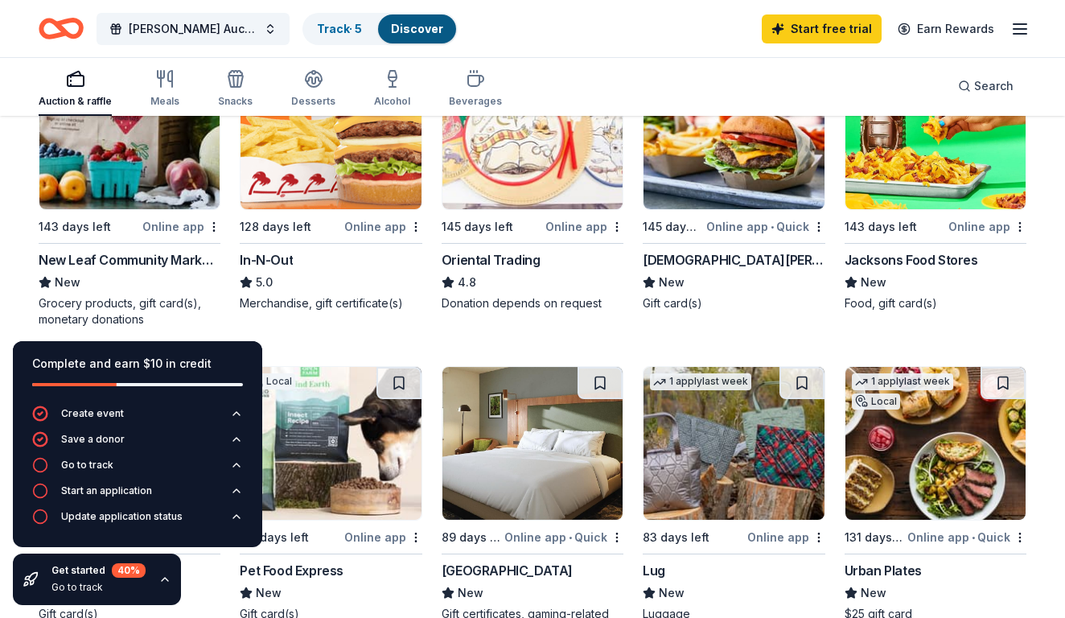
scroll to position [189, 0]
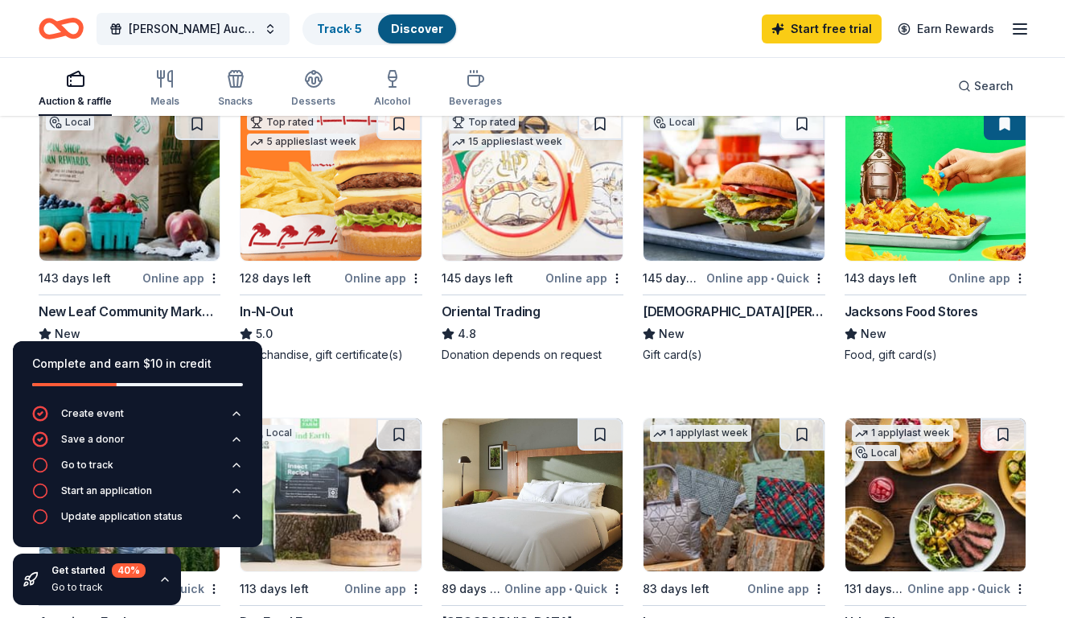
click at [176, 188] on img at bounding box center [129, 184] width 180 height 153
click at [716, 214] on img at bounding box center [733, 184] width 180 height 153
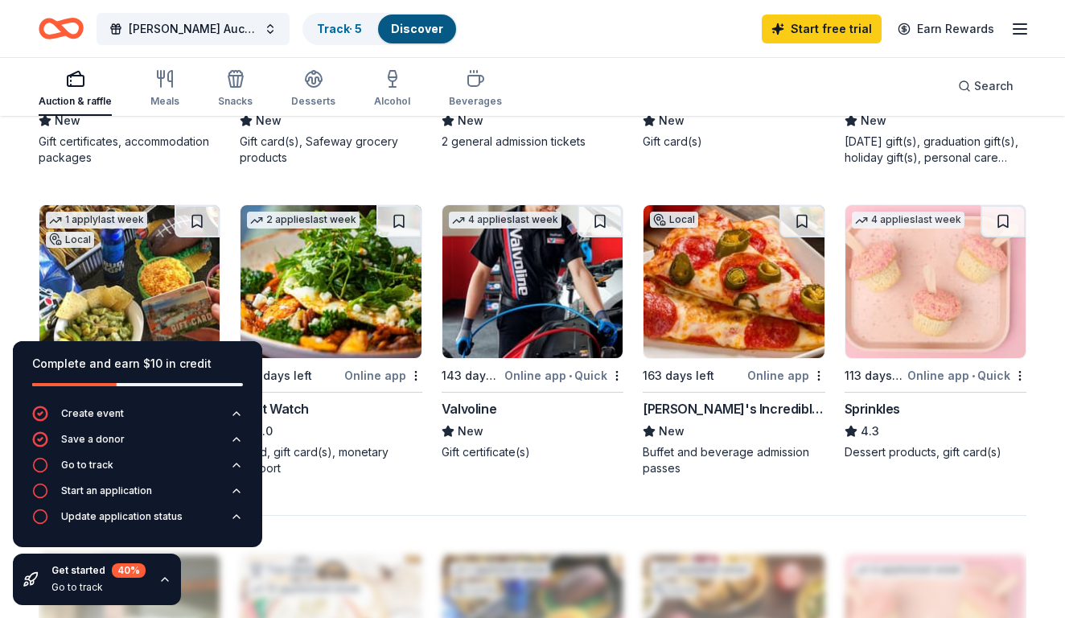
scroll to position [810, 0]
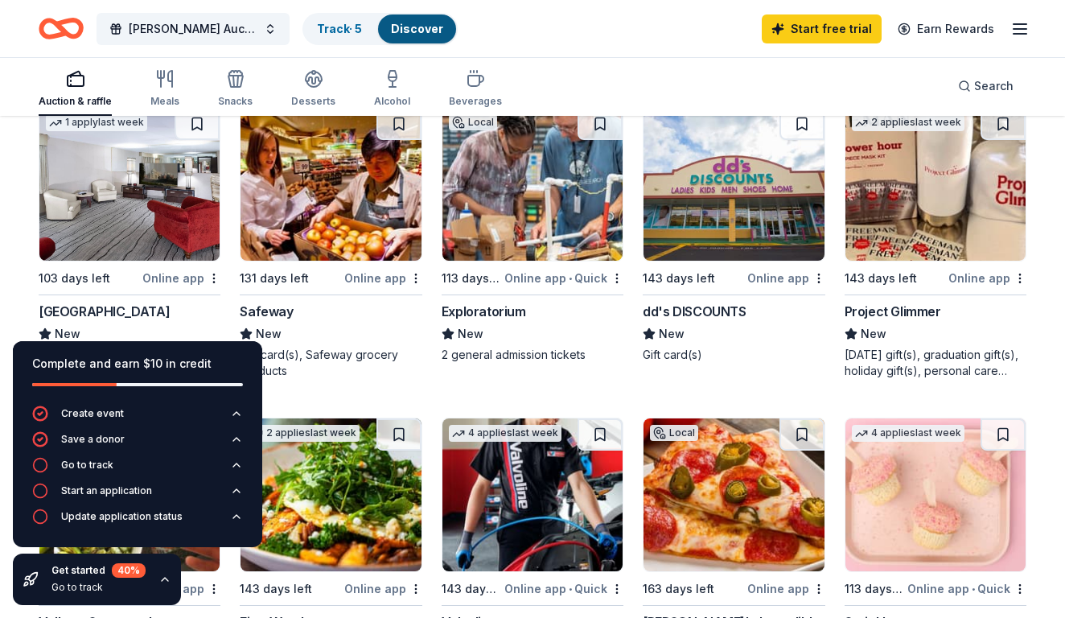
click at [540, 232] on img at bounding box center [532, 184] width 180 height 153
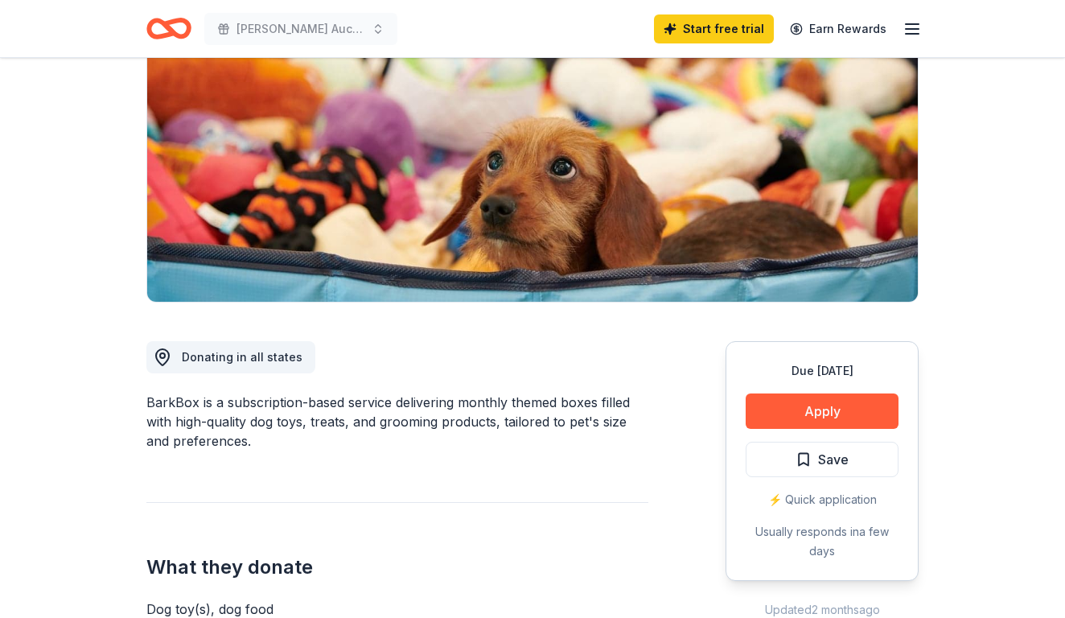
scroll to position [189, 0]
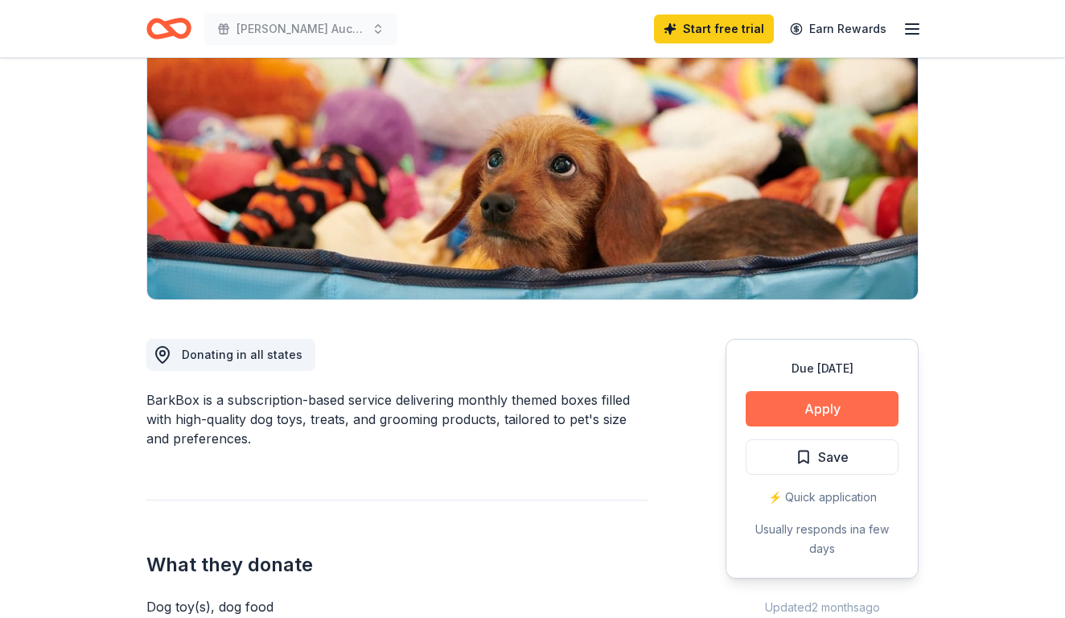
click at [798, 401] on button "Apply" at bounding box center [821, 408] width 153 height 35
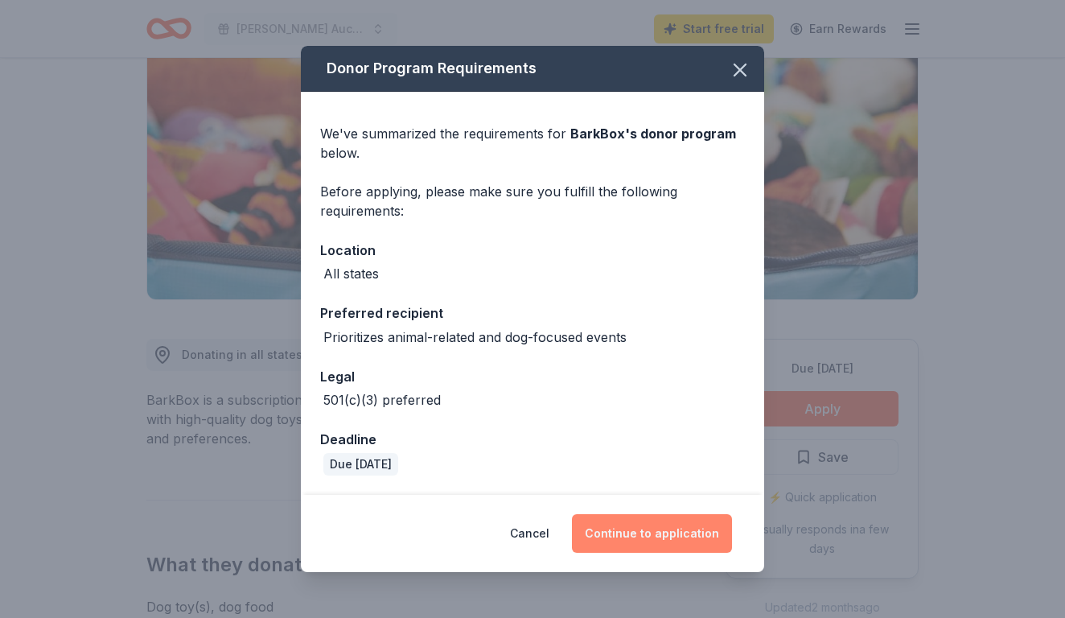
click at [669, 534] on button "Continue to application" at bounding box center [652, 533] width 160 height 39
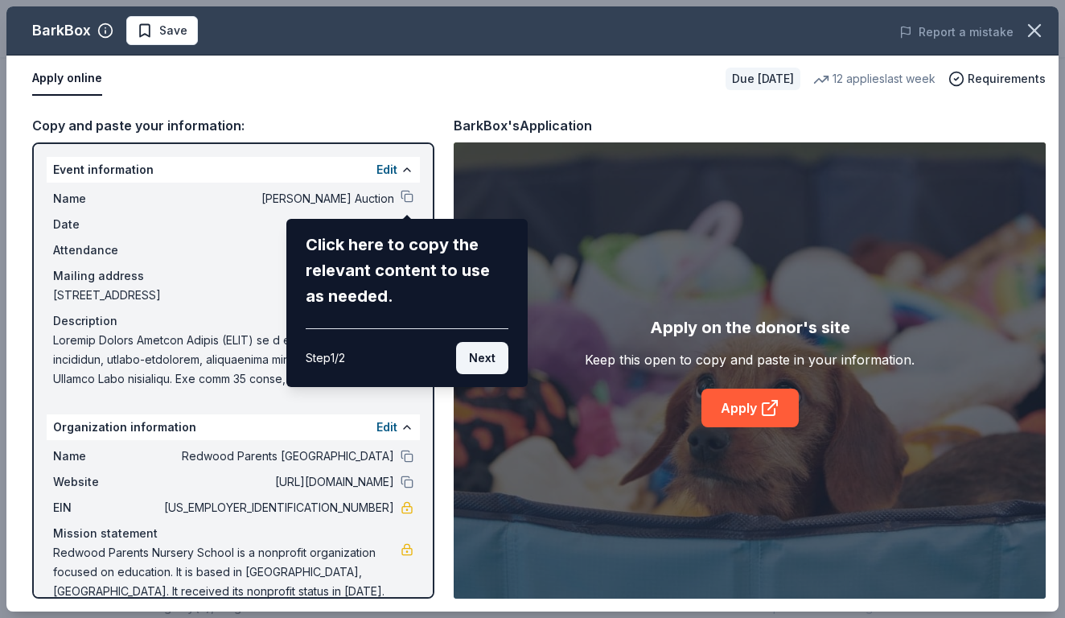
click at [489, 362] on button "Next" at bounding box center [482, 358] width 52 height 32
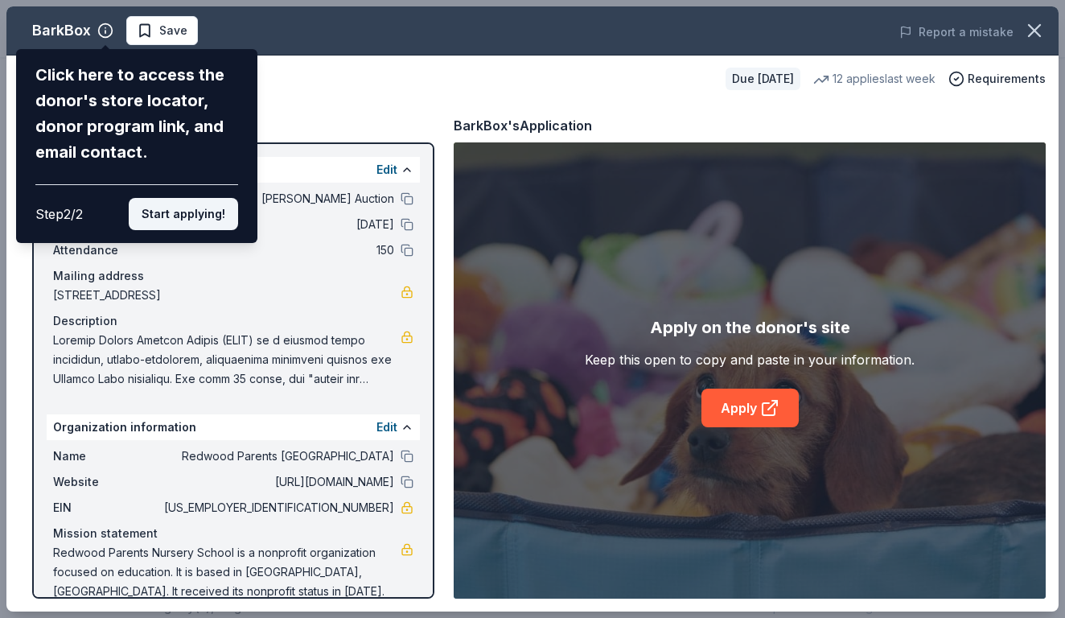
click at [211, 198] on button "Start applying!" at bounding box center [183, 214] width 109 height 32
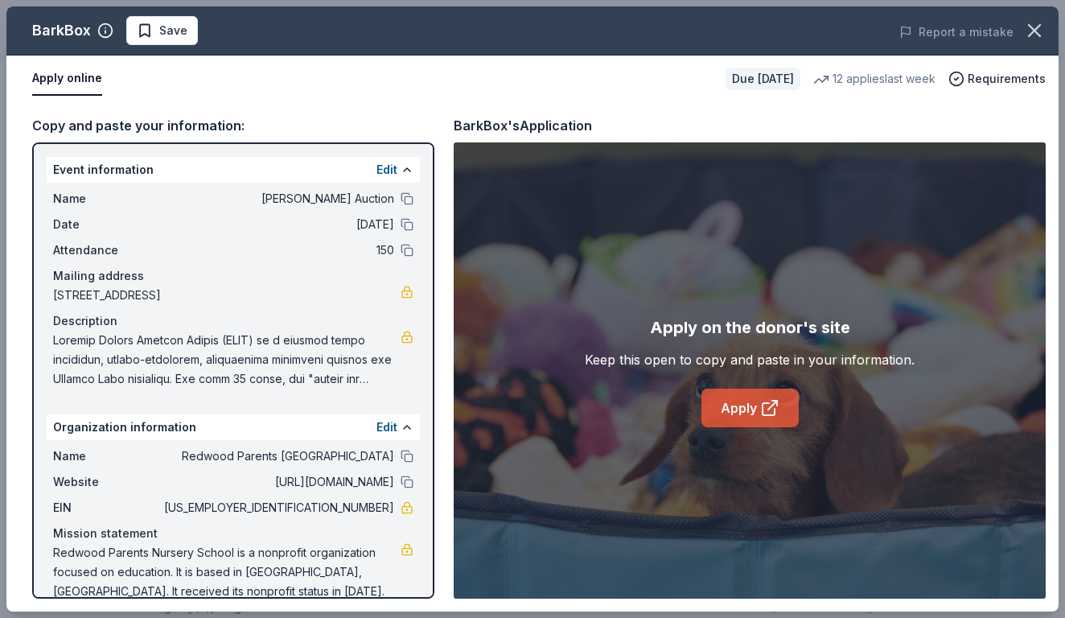
click at [766, 412] on icon at bounding box center [769, 407] width 19 height 19
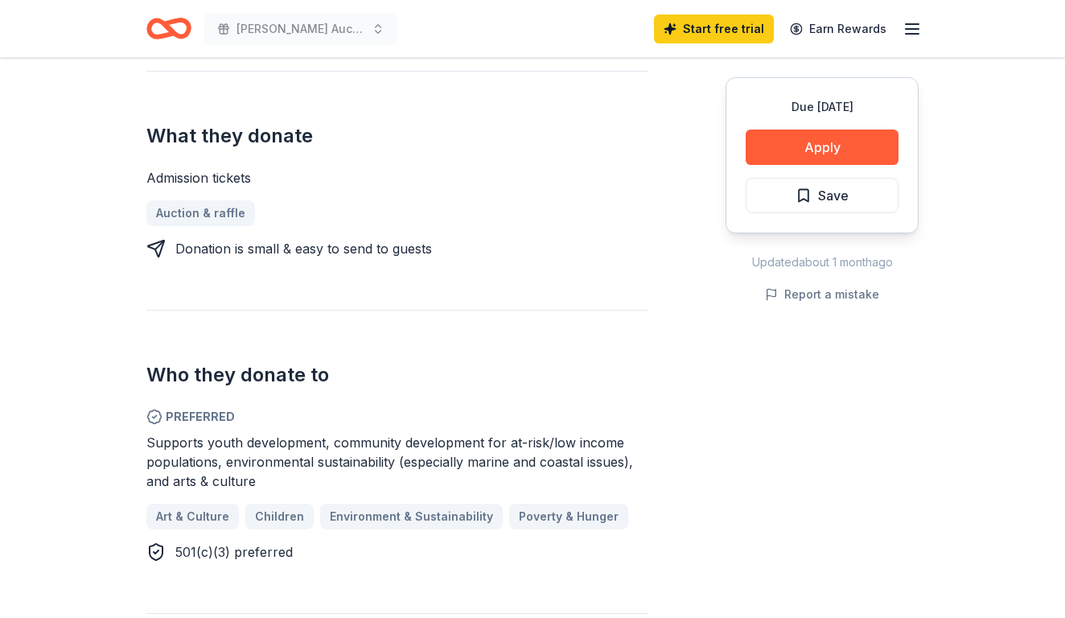
scroll to position [598, 0]
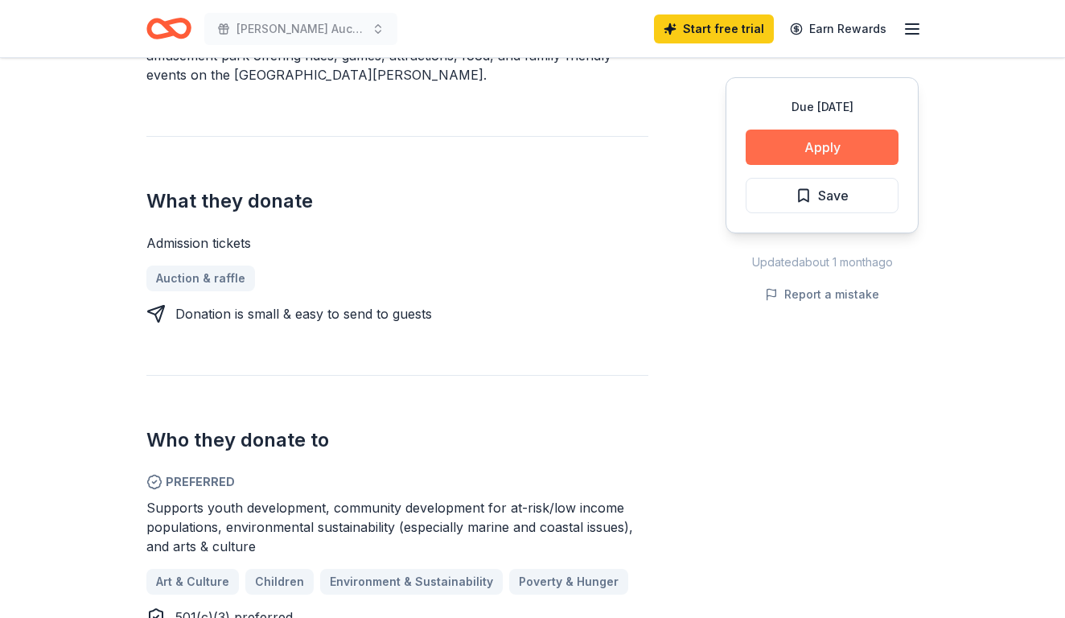
click at [809, 143] on button "Apply" at bounding box center [821, 146] width 153 height 35
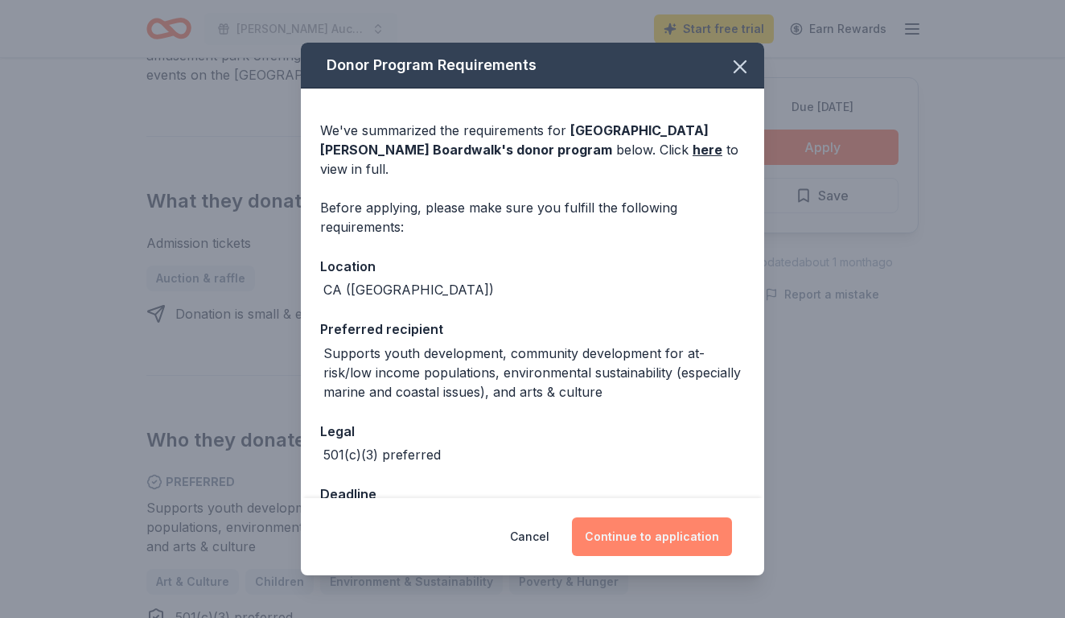
click at [651, 530] on button "Continue to application" at bounding box center [652, 536] width 160 height 39
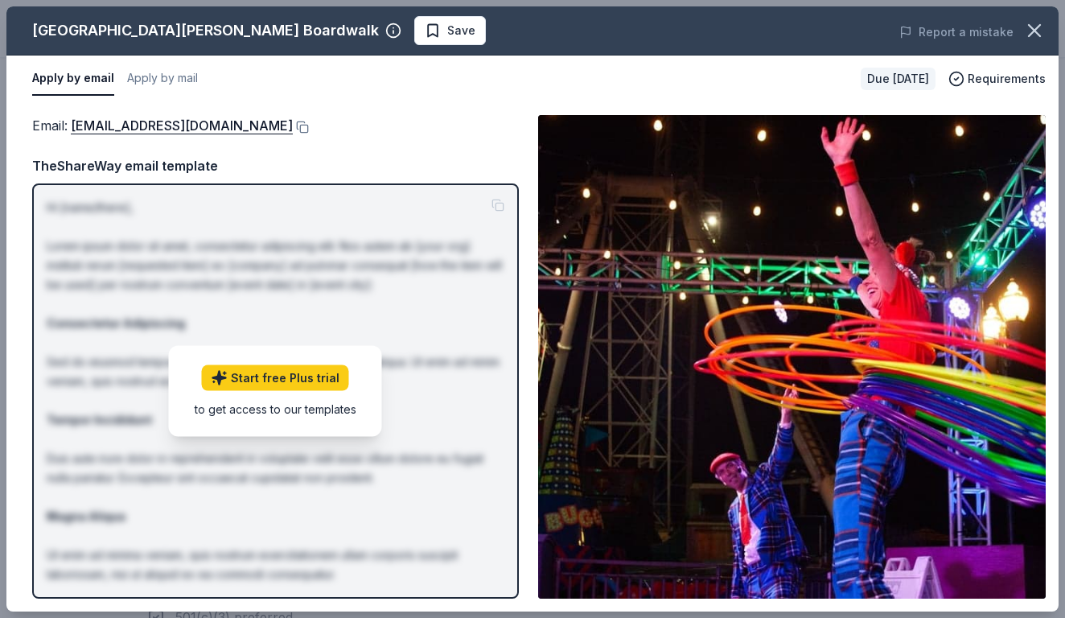
click at [470, 142] on div "Email : donations@beachboardwalk.com TheShareWay email template Hi [name/there]…" at bounding box center [275, 356] width 487 height 483
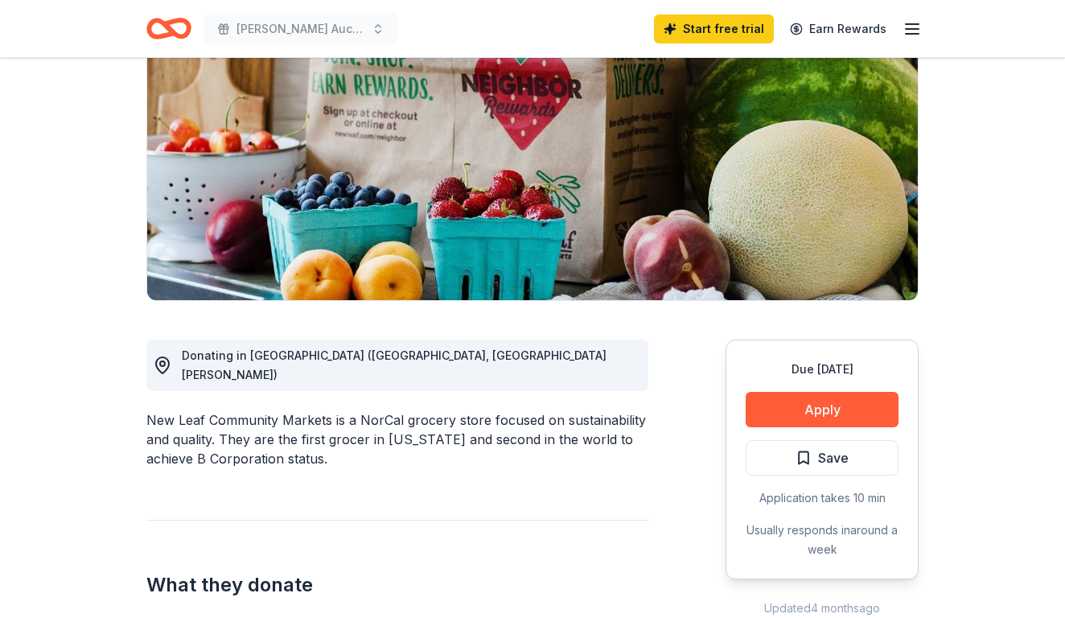
scroll to position [60, 0]
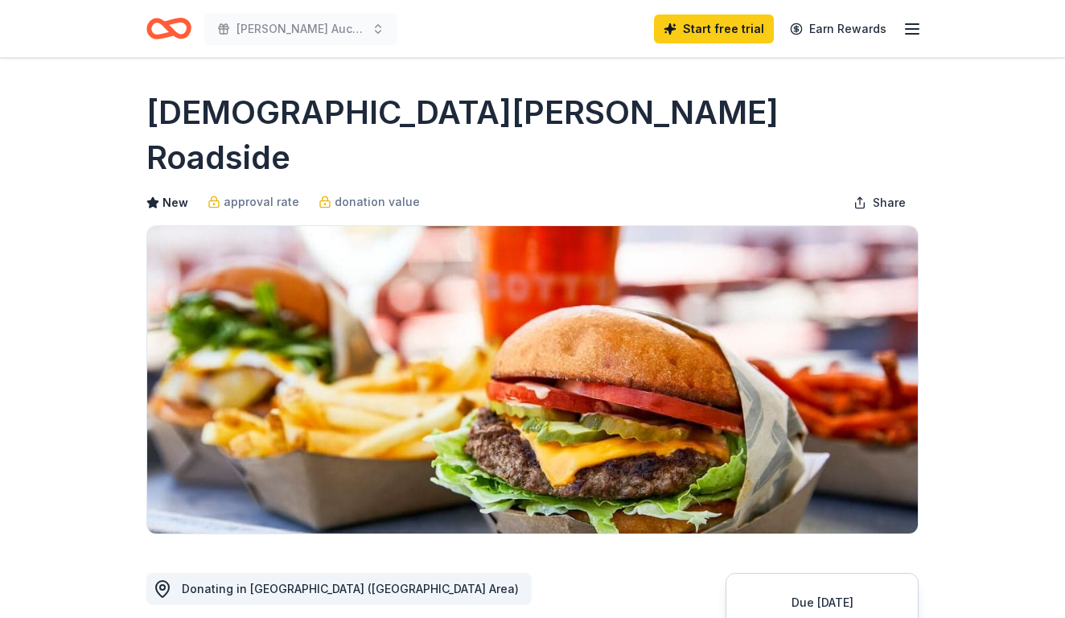
scroll to position [397, 0]
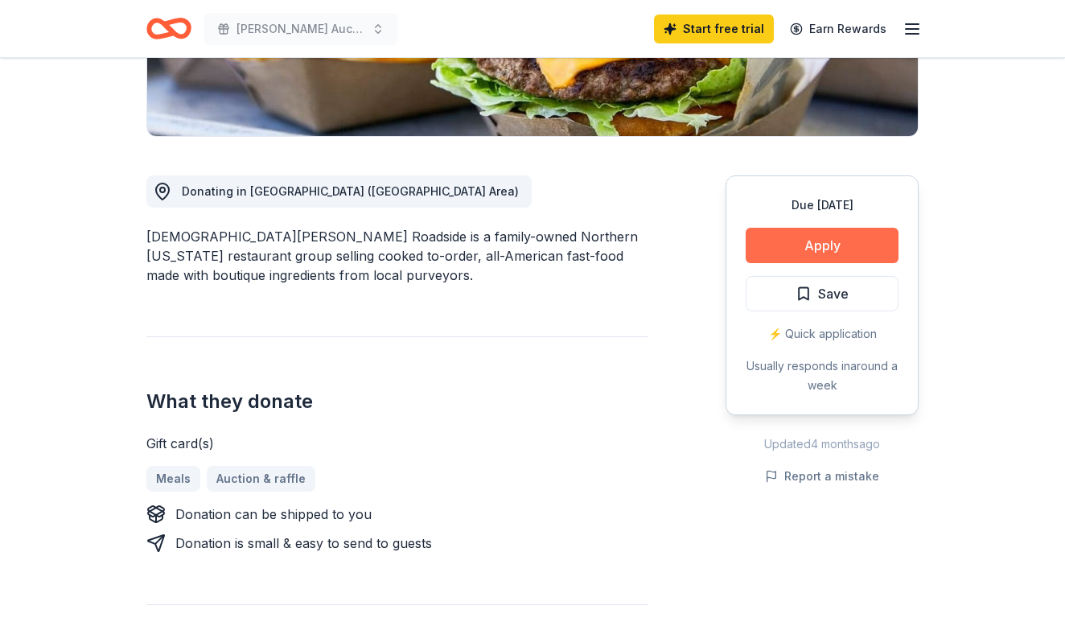
click at [869, 228] on button "Apply" at bounding box center [821, 245] width 153 height 35
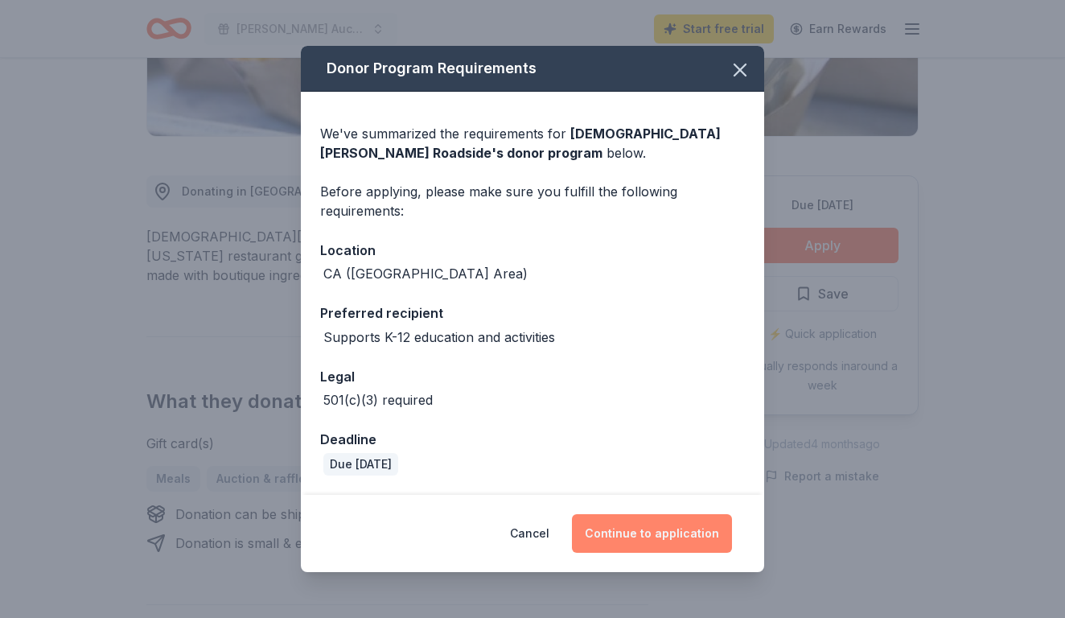
click at [671, 529] on button "Continue to application" at bounding box center [652, 533] width 160 height 39
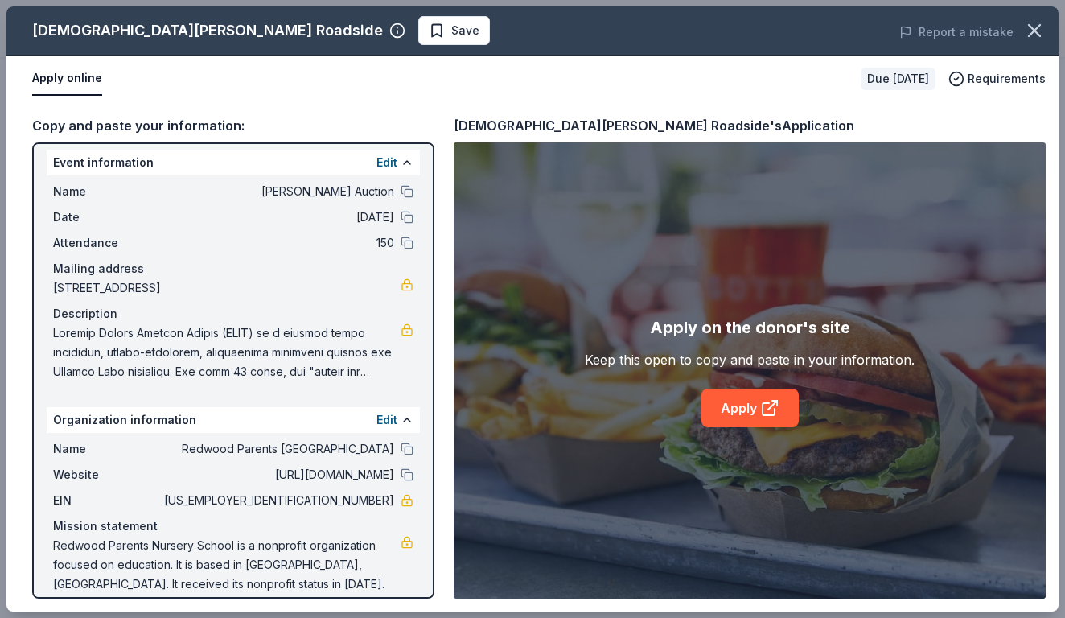
scroll to position [10, 0]
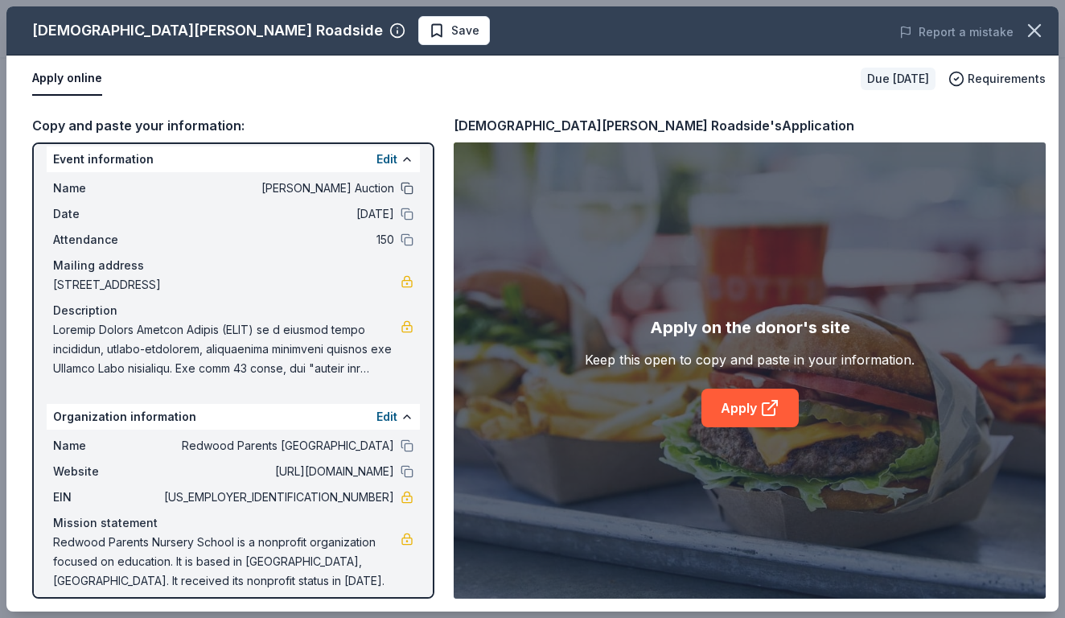
click at [411, 187] on button at bounding box center [406, 188] width 13 height 13
click at [777, 395] on link "Apply" at bounding box center [749, 407] width 97 height 39
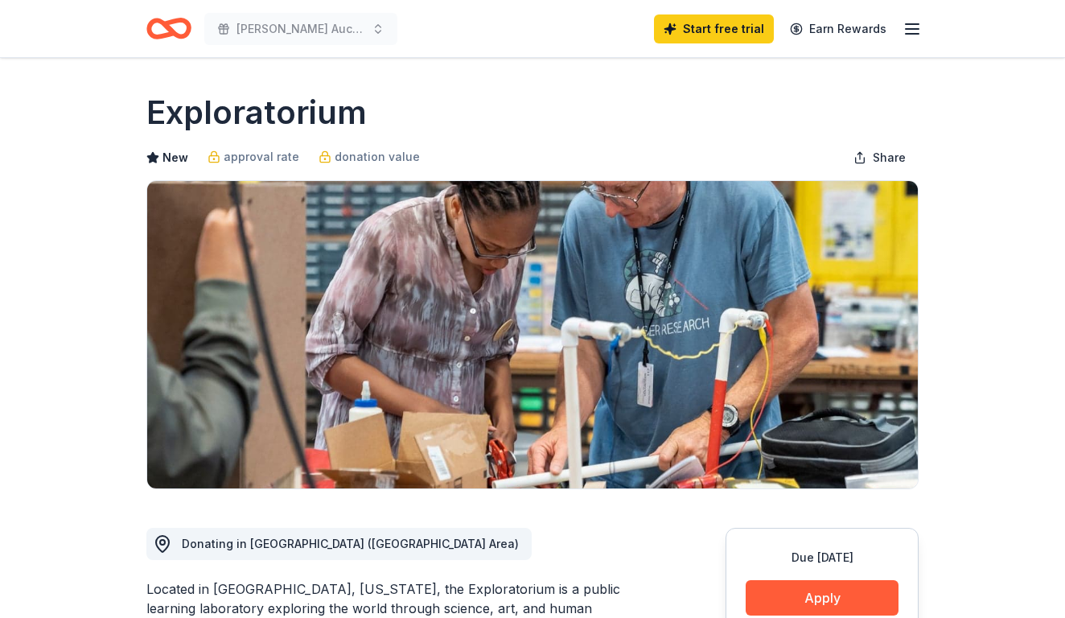
scroll to position [384, 0]
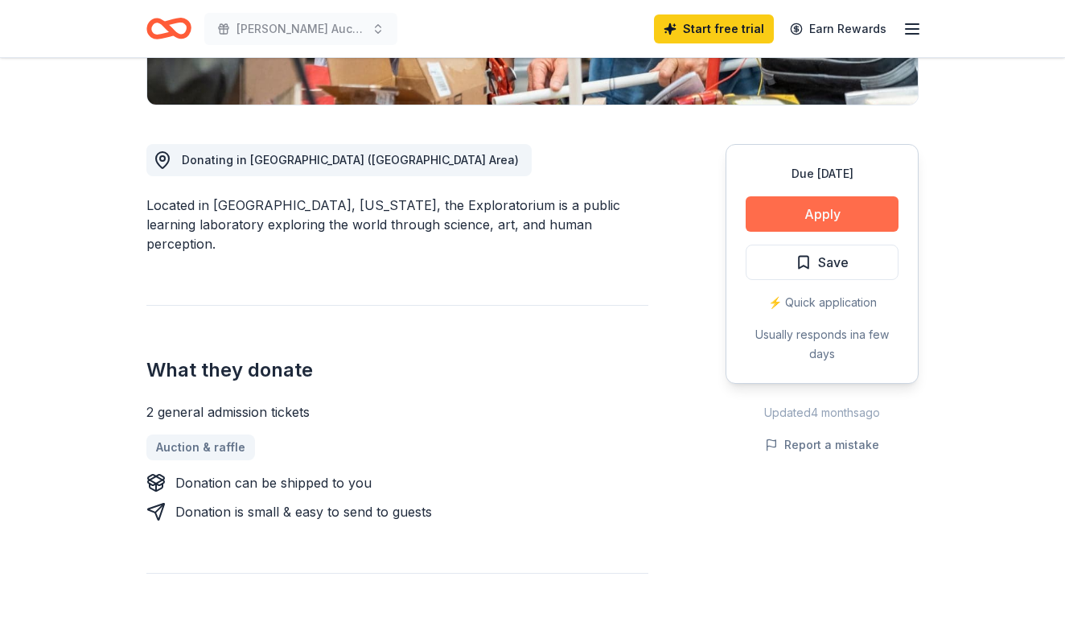
click at [830, 204] on button "Apply" at bounding box center [821, 213] width 153 height 35
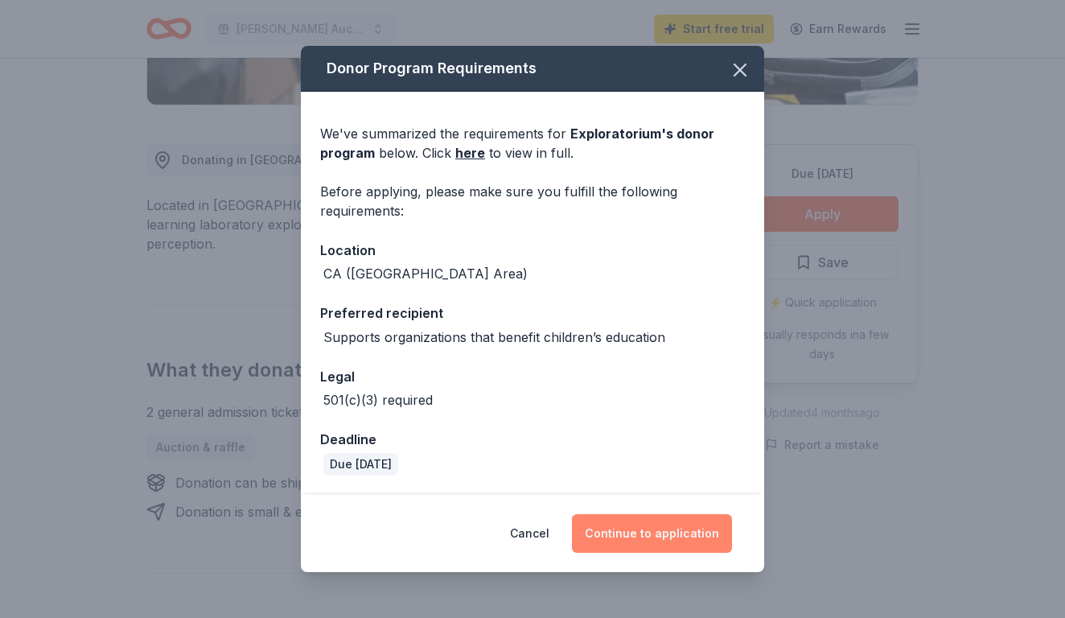
click at [682, 544] on button "Continue to application" at bounding box center [652, 533] width 160 height 39
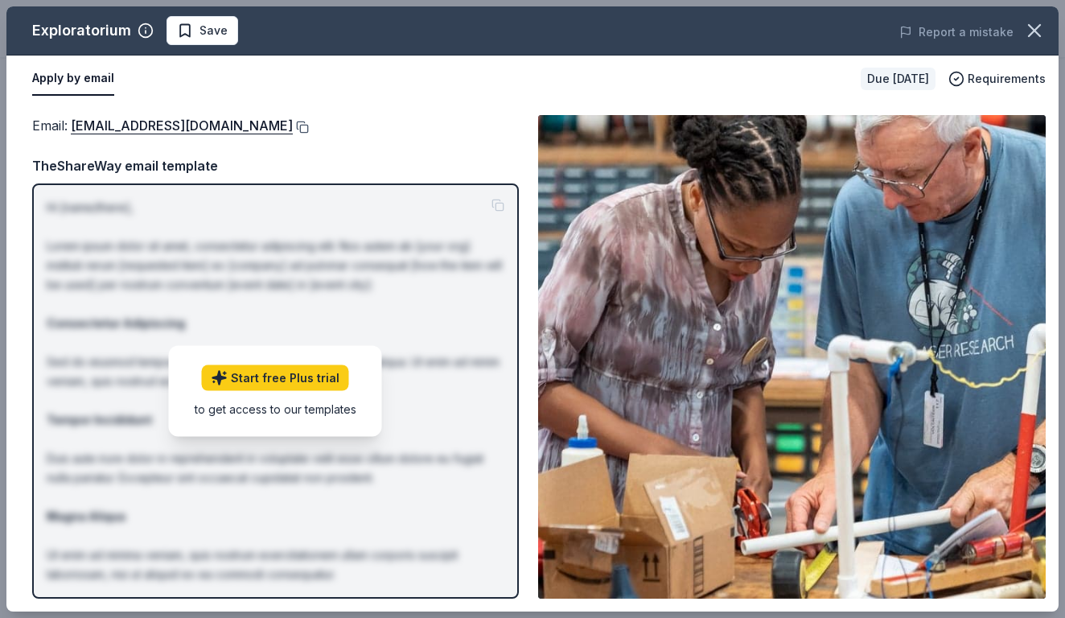
click at [307, 126] on button at bounding box center [301, 127] width 16 height 13
